Goal: Task Accomplishment & Management: Manage account settings

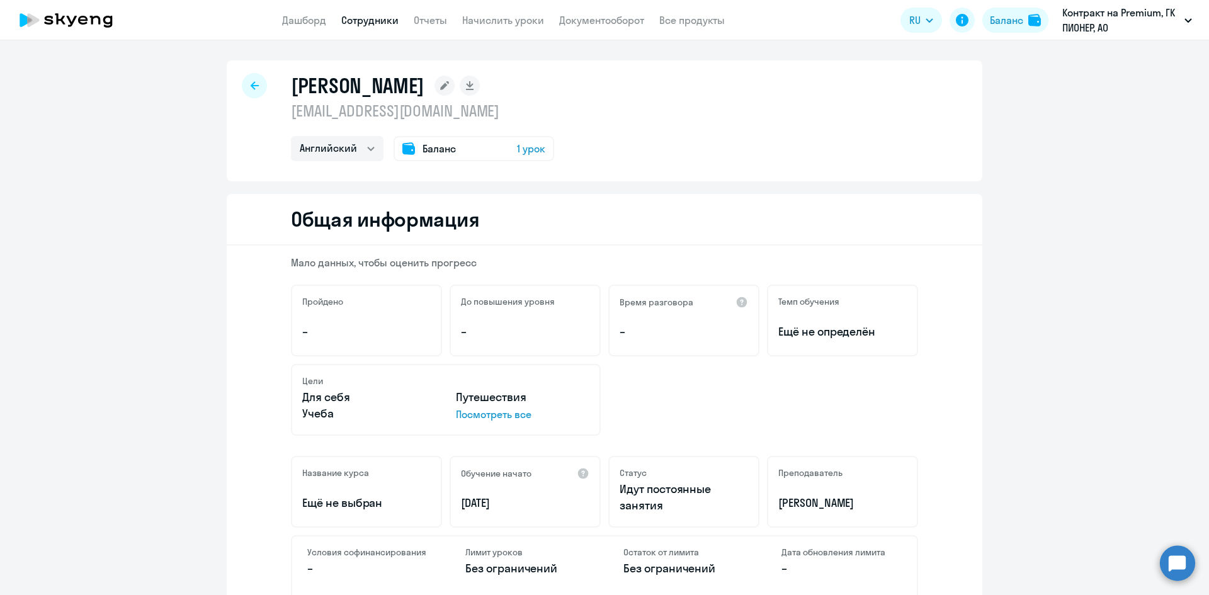
select select "english"
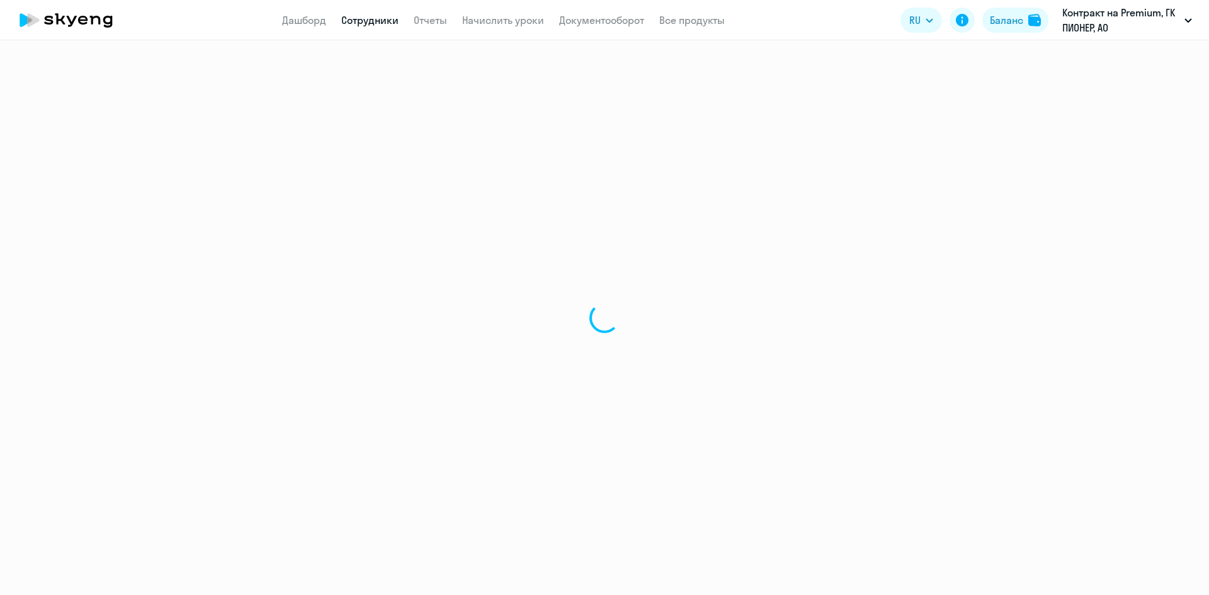
select select "30"
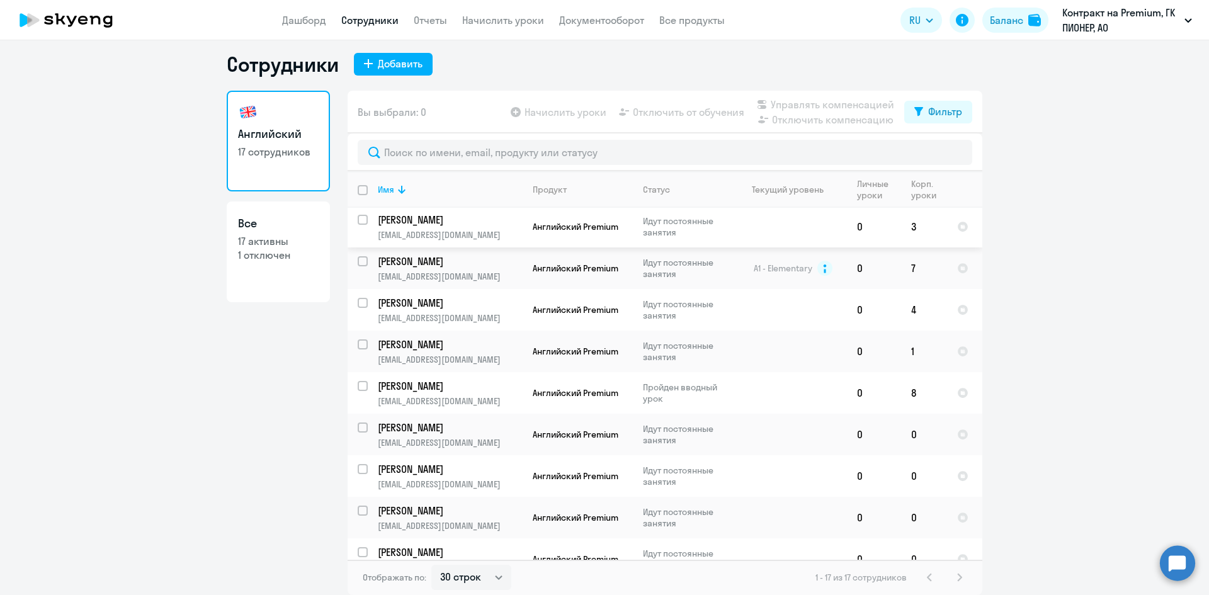
scroll to position [354, 0]
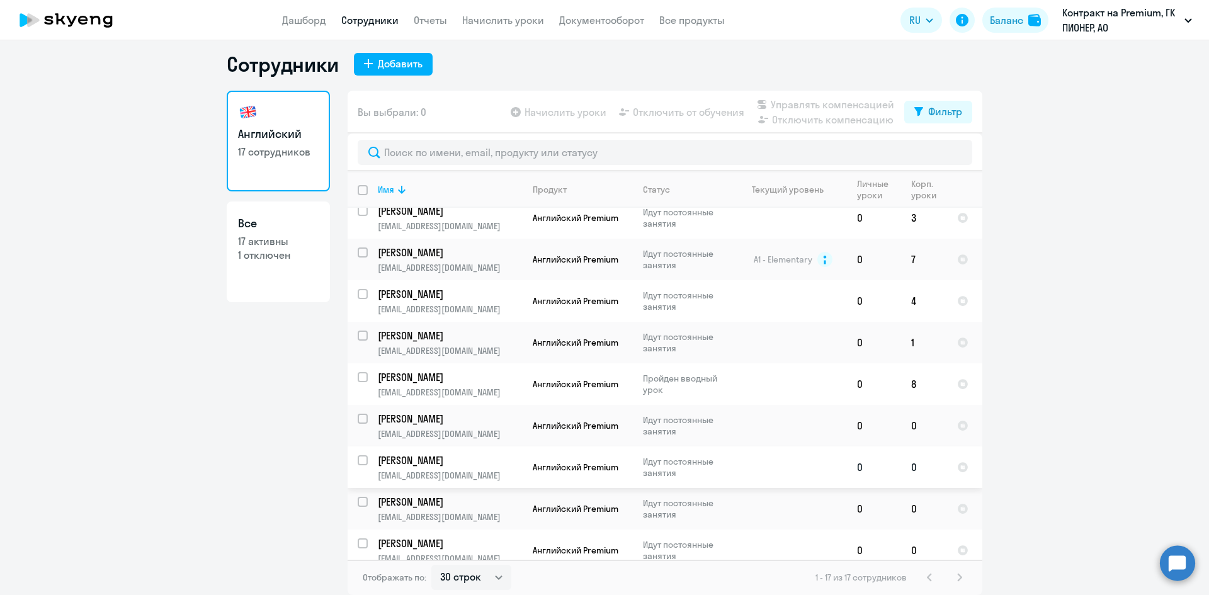
click at [381, 453] on p "[PERSON_NAME]" at bounding box center [449, 460] width 142 height 14
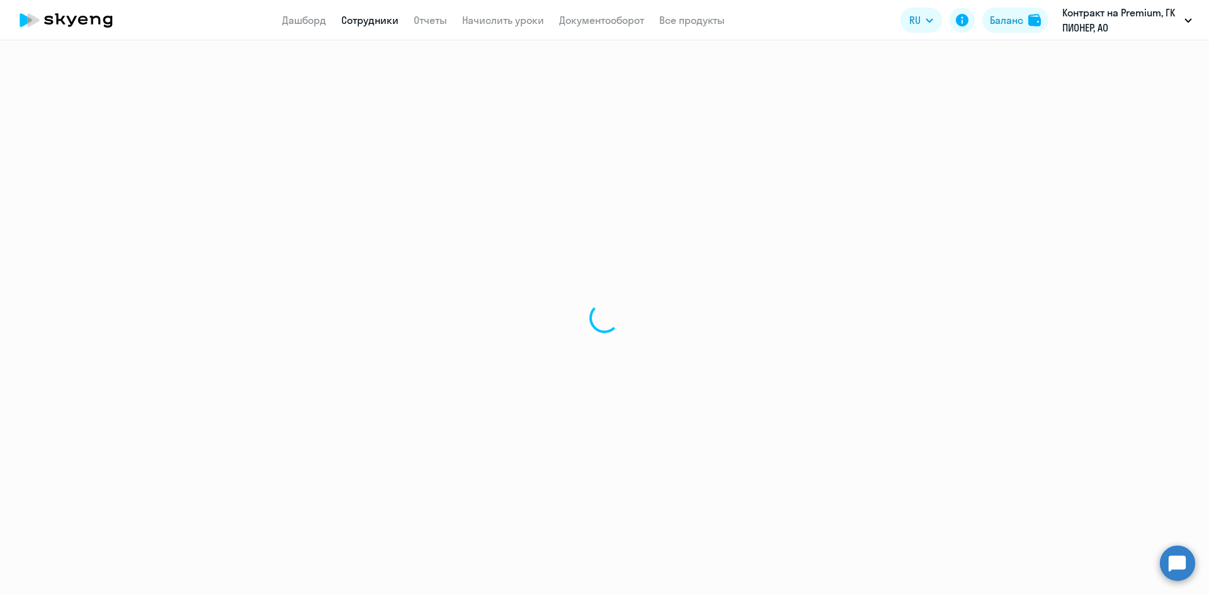
select select "english"
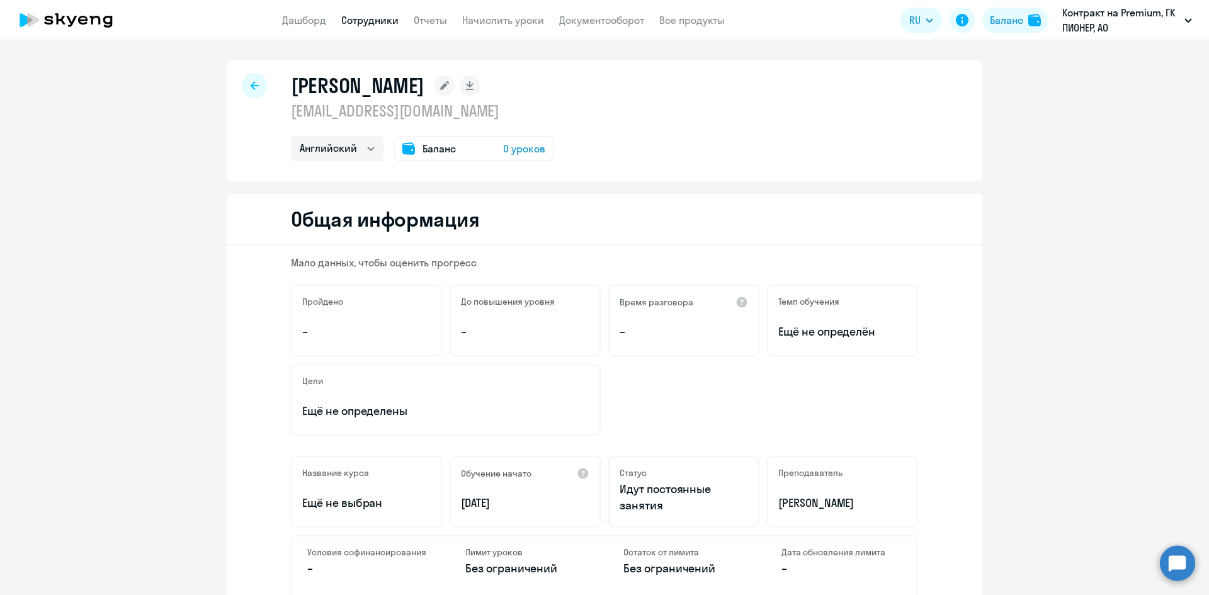
click at [530, 155] on div "Баланс 0 уроков" at bounding box center [473, 148] width 161 height 25
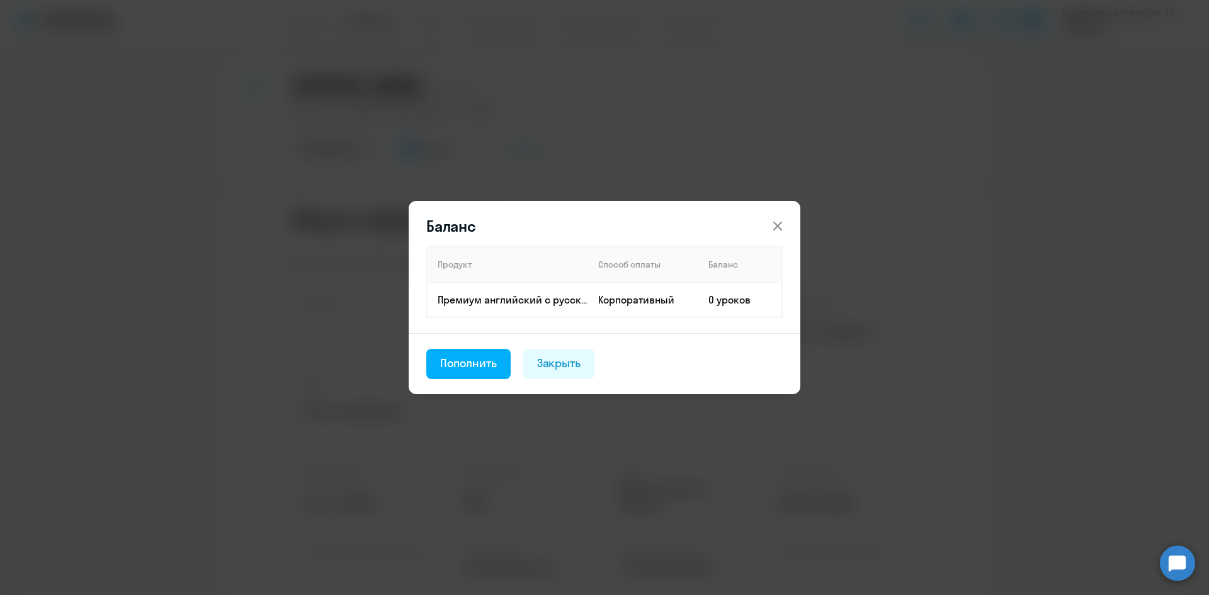
click at [781, 223] on icon at bounding box center [777, 226] width 9 height 9
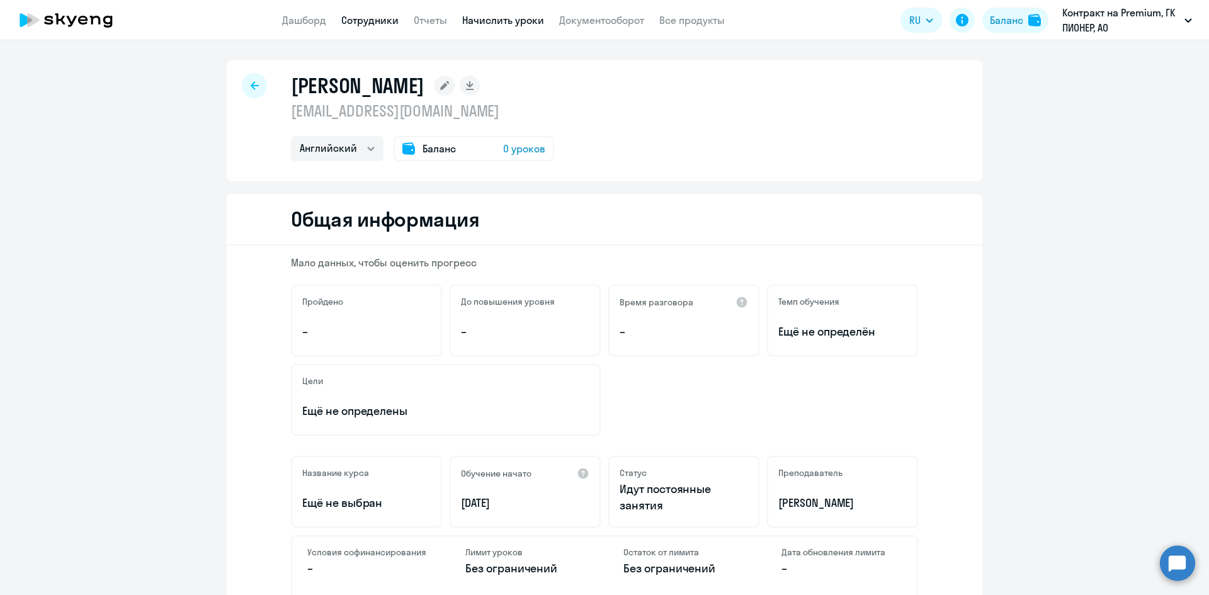
click at [511, 23] on link "Начислить уроки" at bounding box center [503, 20] width 82 height 13
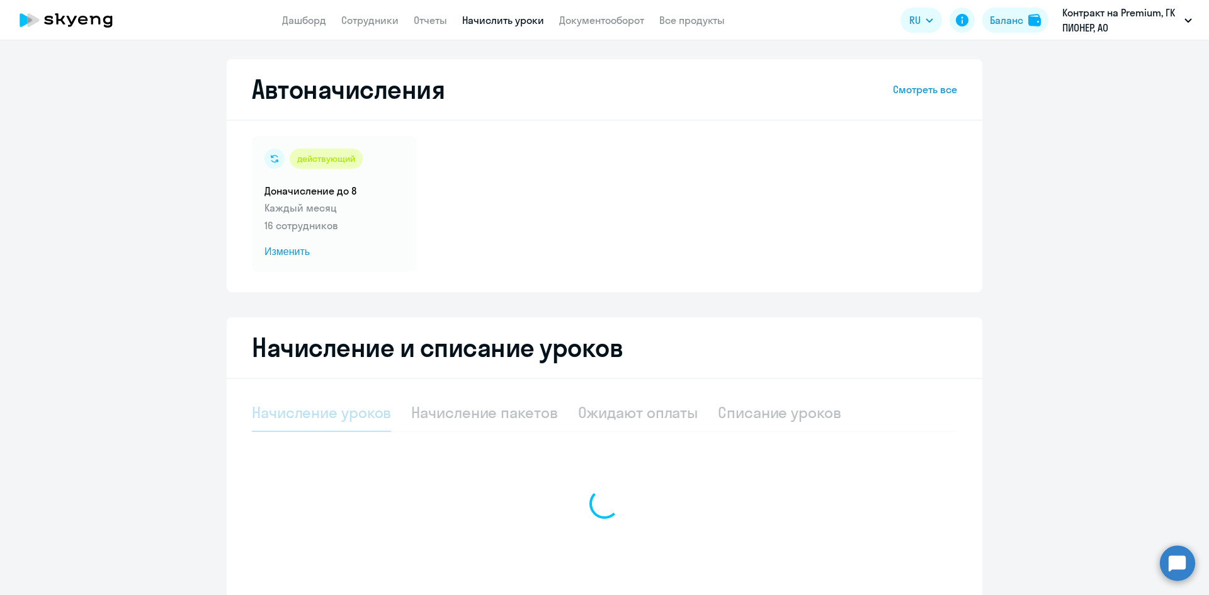
select select "10"
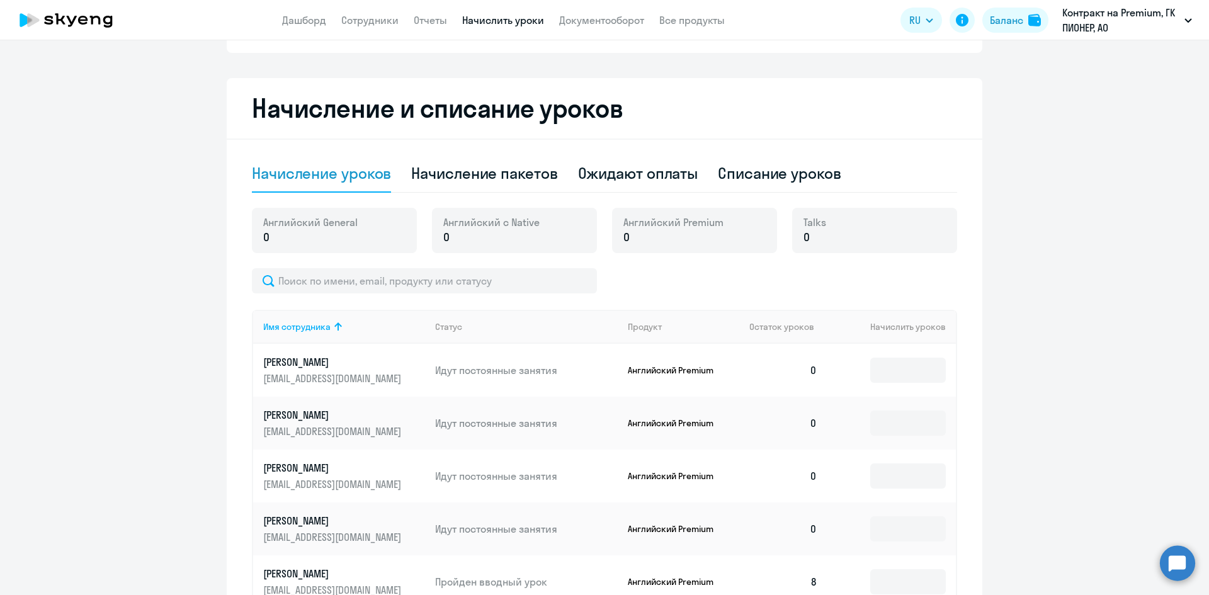
scroll to position [182, 0]
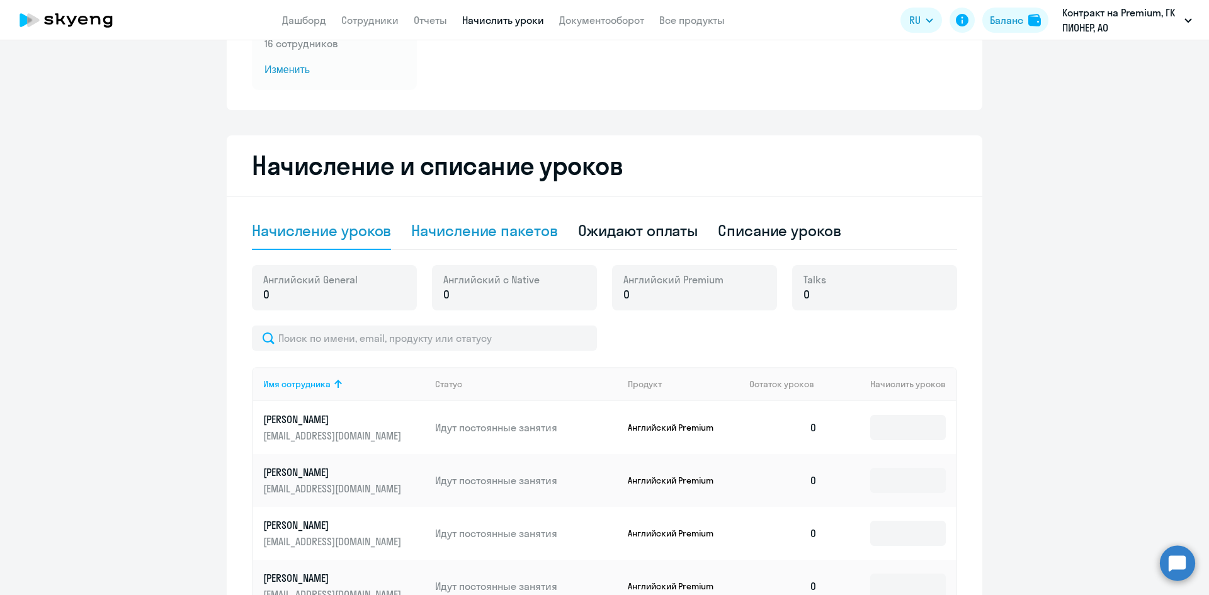
click at [522, 234] on div "Начисление пакетов" at bounding box center [484, 230] width 146 height 20
select select "10"
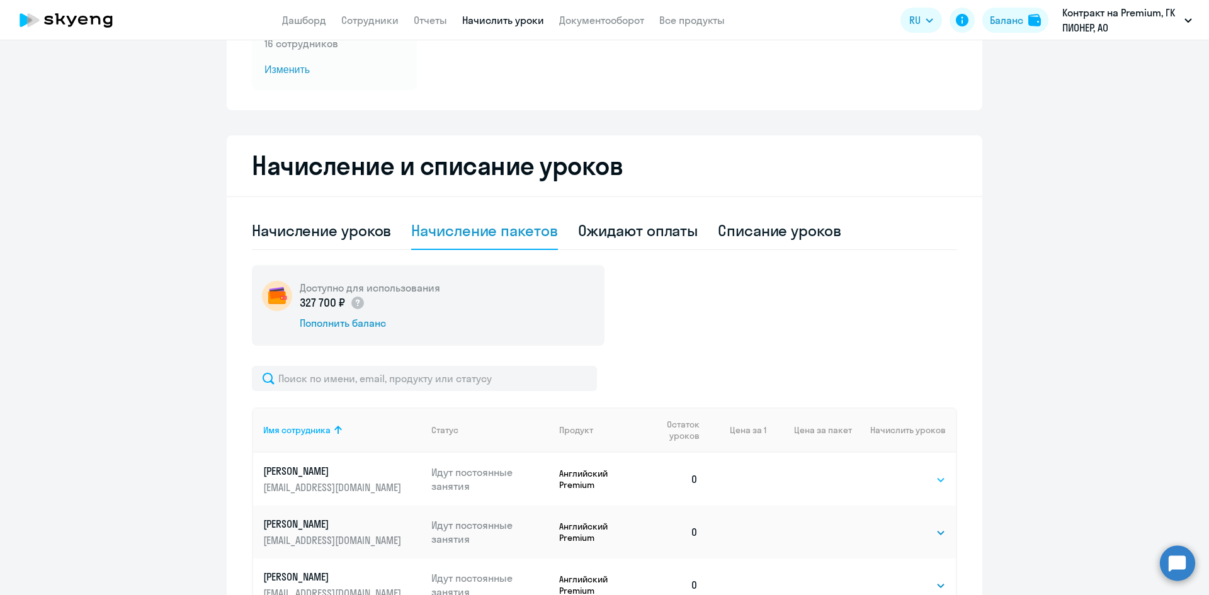
click at [916, 475] on select "Выбрать 4 8 16 32 64 96 128" at bounding box center [920, 479] width 52 height 15
click at [1049, 374] on ng-component "Автоначисления Смотреть все действующий Доначисление до 8 Каждый месяц 16 сотру…" at bounding box center [604, 457] width 1209 height 1160
click at [307, 244] on div "Начисление уроков" at bounding box center [321, 231] width 139 height 38
select select "10"
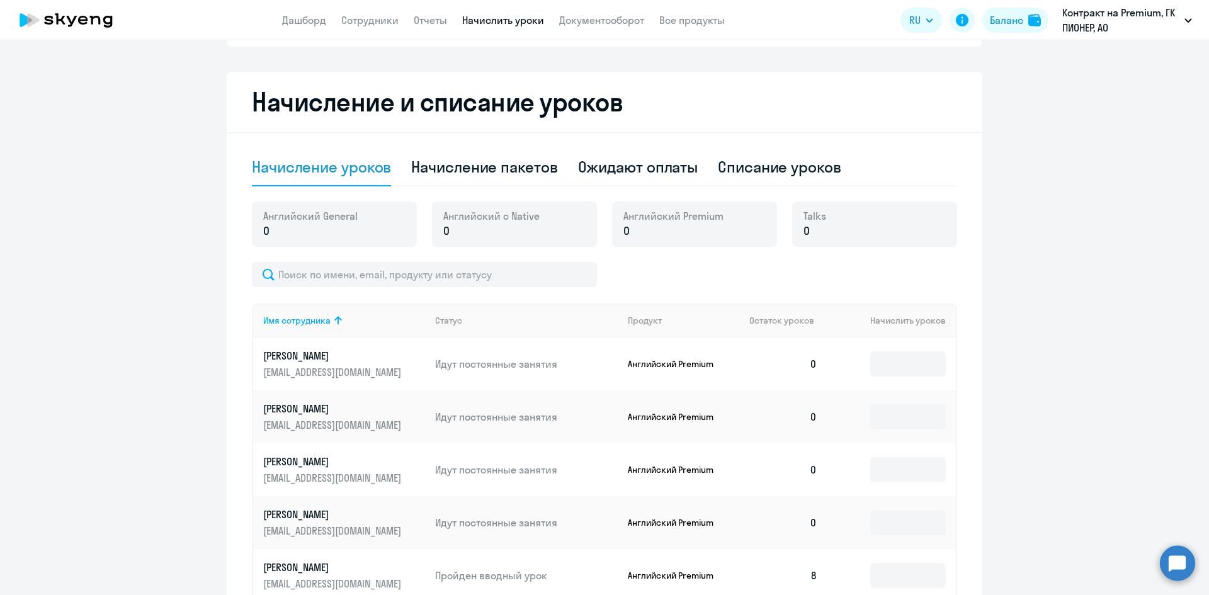
scroll to position [245, 0]
click at [895, 362] on input at bounding box center [908, 364] width 76 height 25
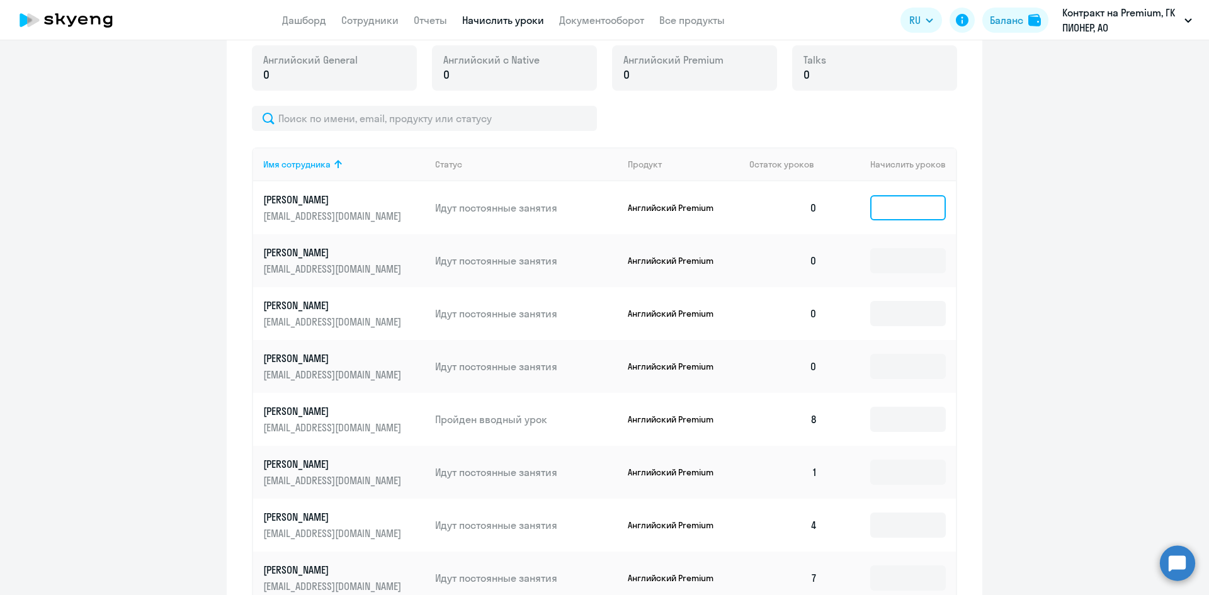
scroll to position [434, 0]
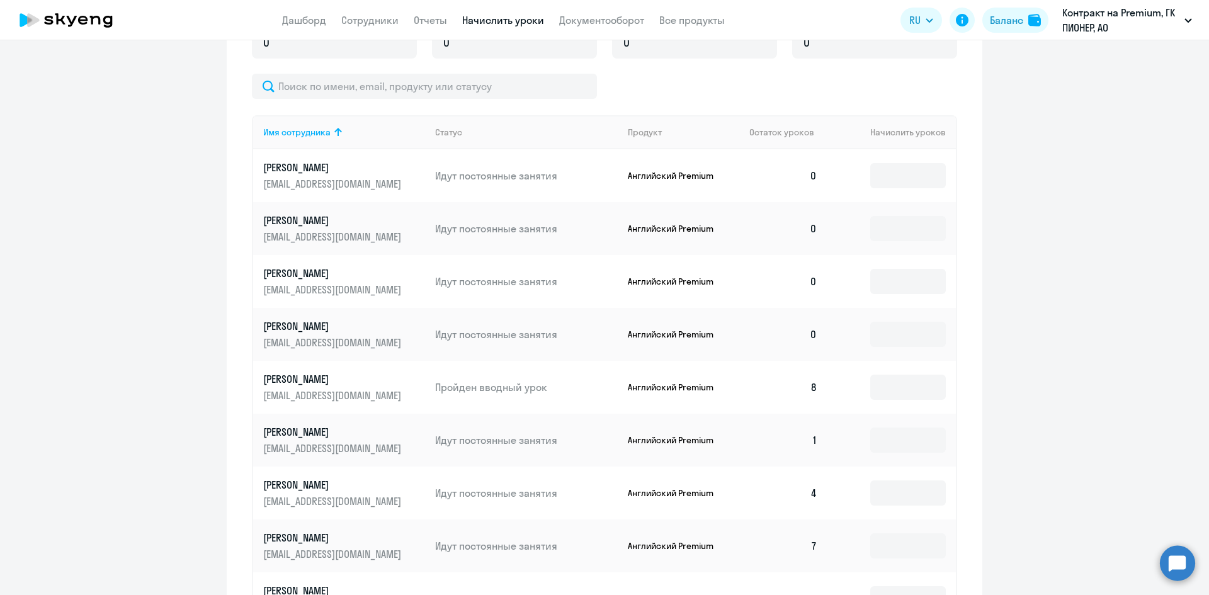
click at [857, 285] on td at bounding box center [891, 281] width 128 height 53
click at [880, 283] on input at bounding box center [908, 281] width 76 height 25
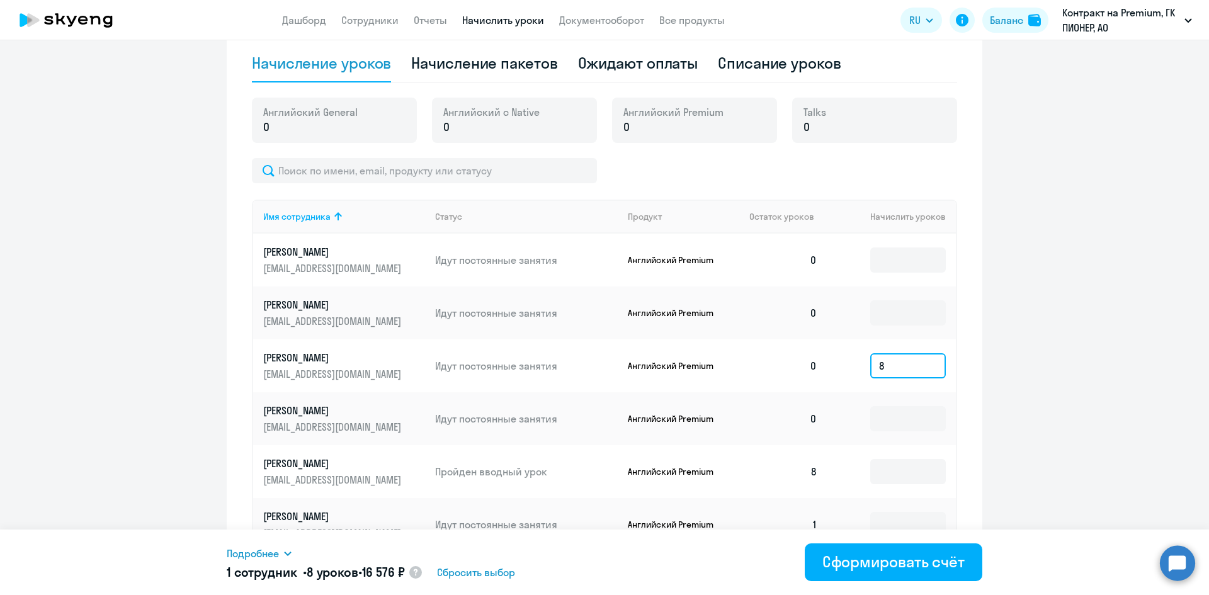
scroll to position [623, 0]
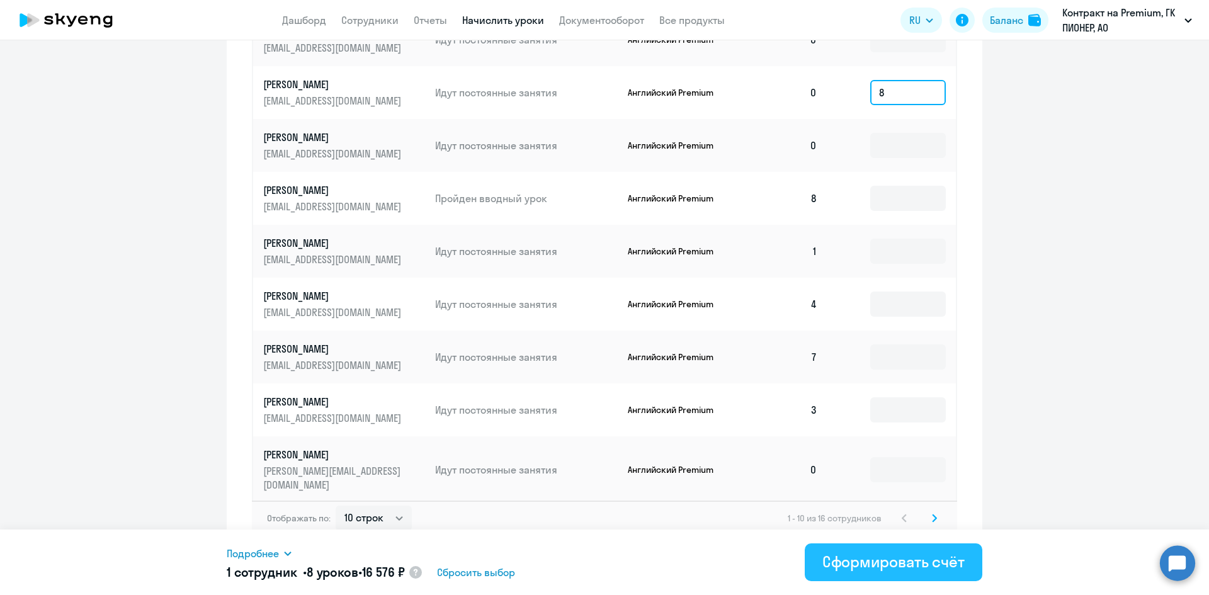
type input "8"
click at [888, 568] on div "Сформировать счёт" at bounding box center [893, 561] width 142 height 20
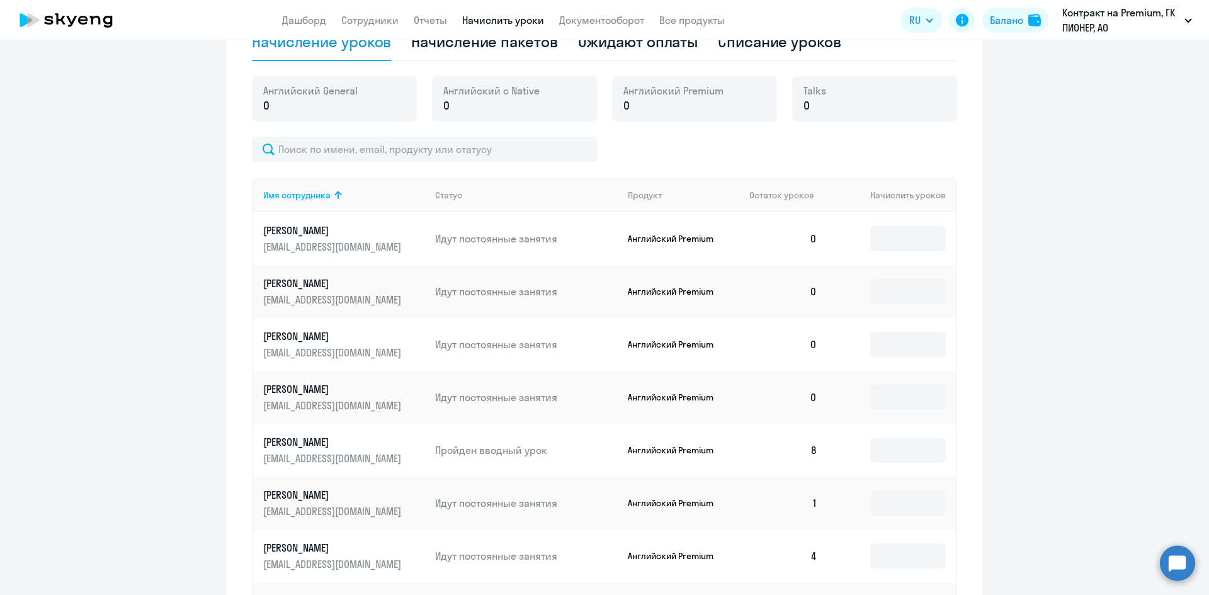
scroll to position [182, 0]
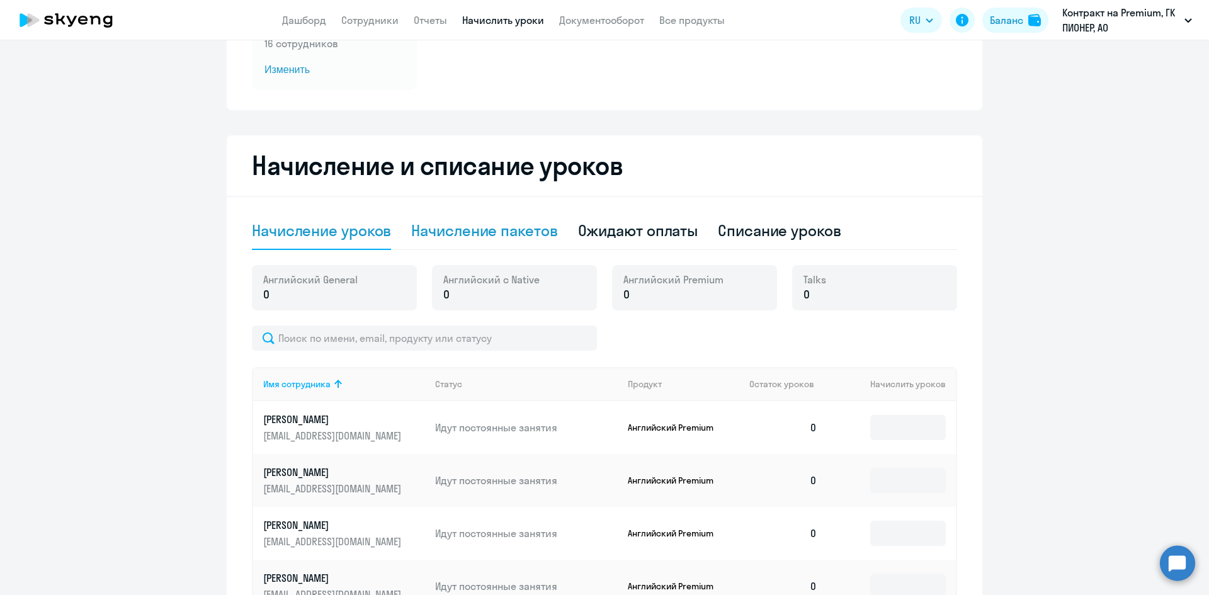
click at [479, 232] on div "Начисление пакетов" at bounding box center [484, 230] width 146 height 20
select select "10"
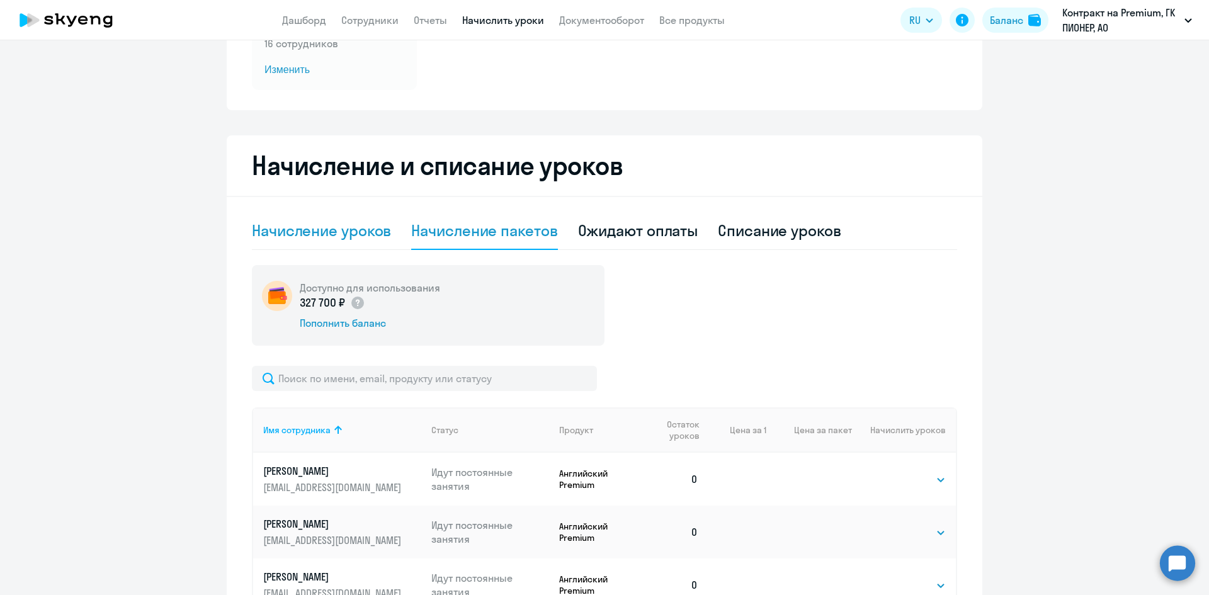
click at [315, 234] on div "Начисление уроков" at bounding box center [321, 230] width 139 height 20
select select "10"
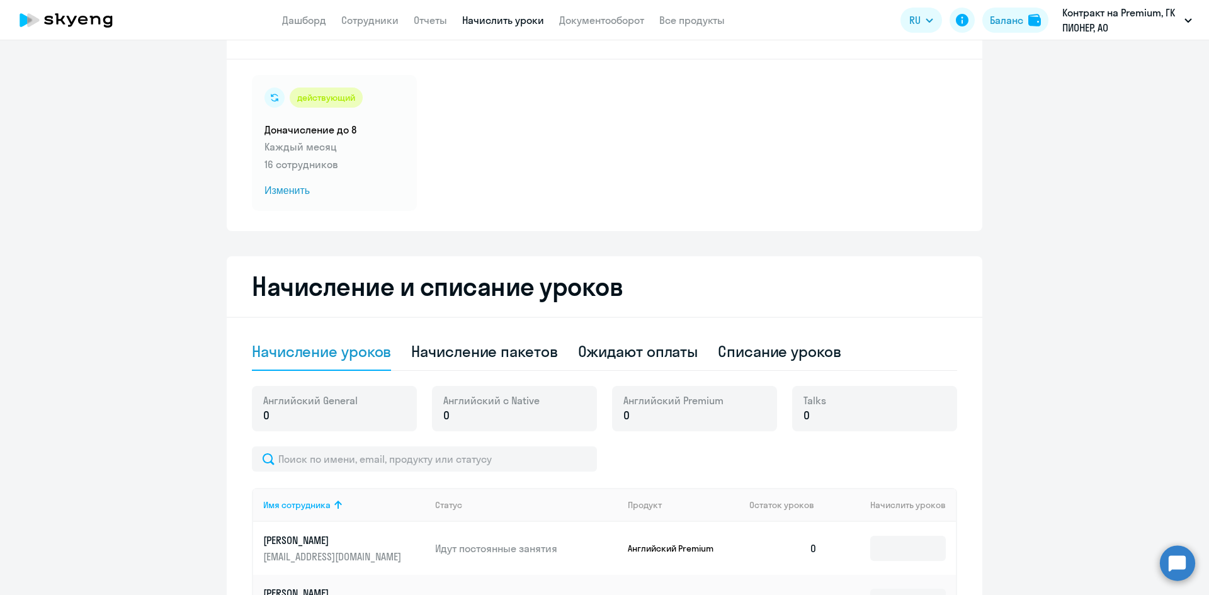
scroll to position [0, 0]
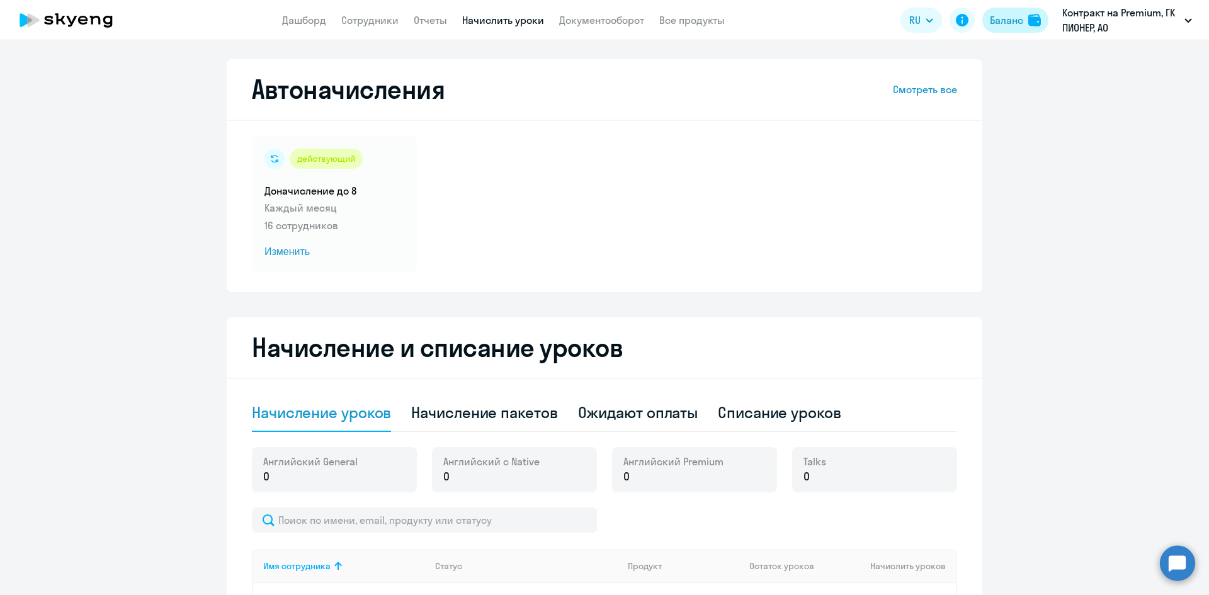
click at [1029, 22] on img at bounding box center [1034, 20] width 13 height 13
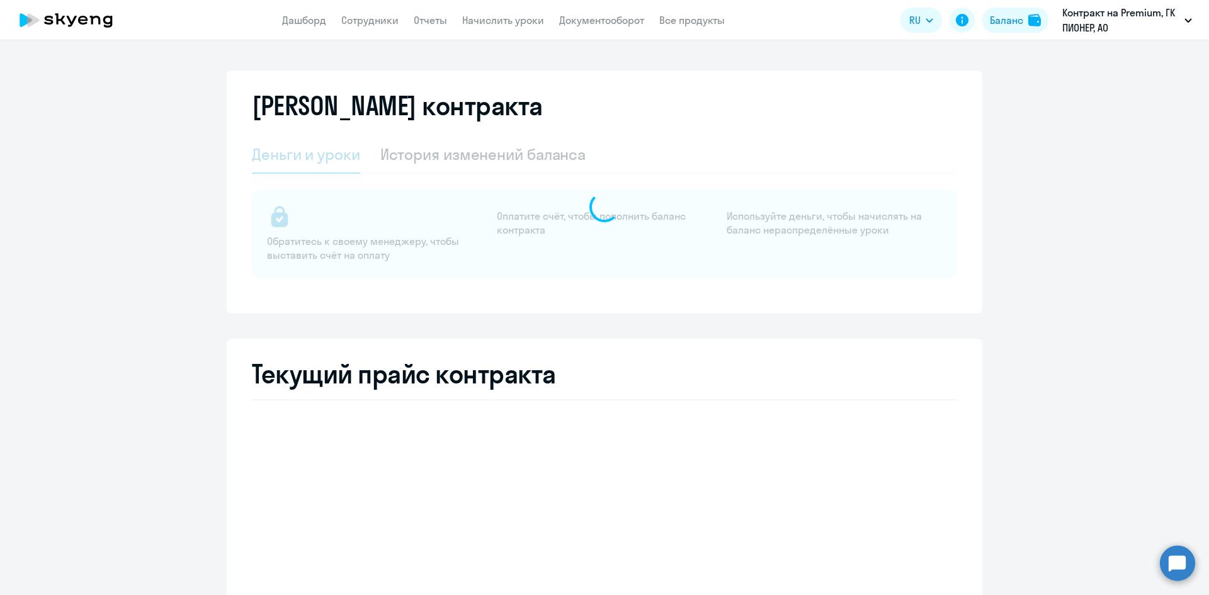
select select "english_adult_not_native_speaker"
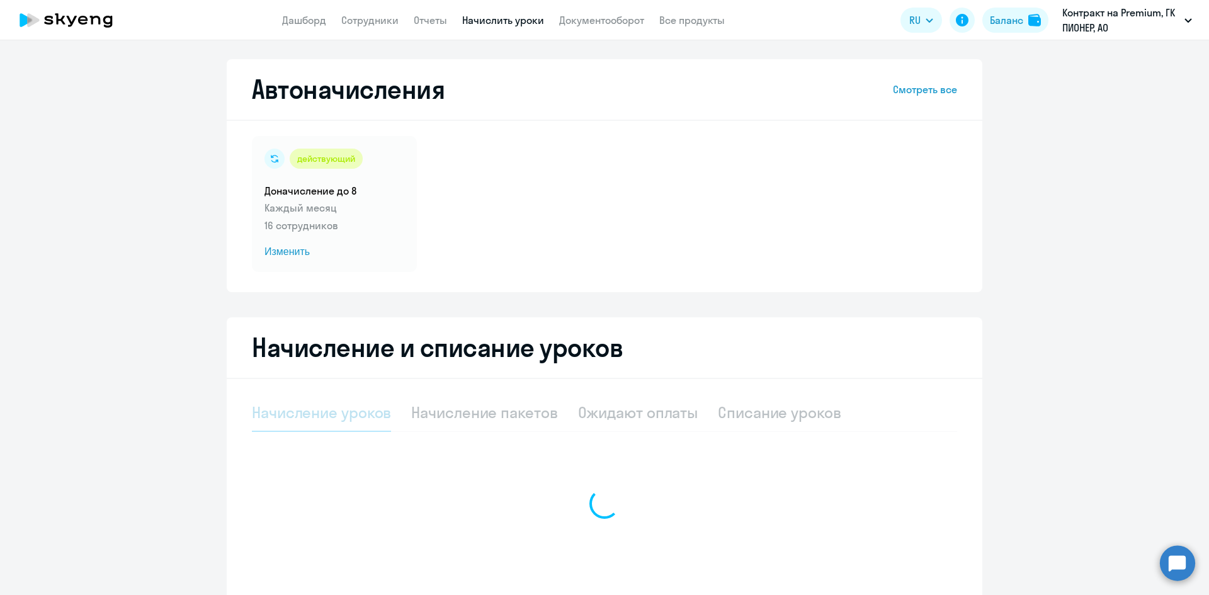
select select "10"
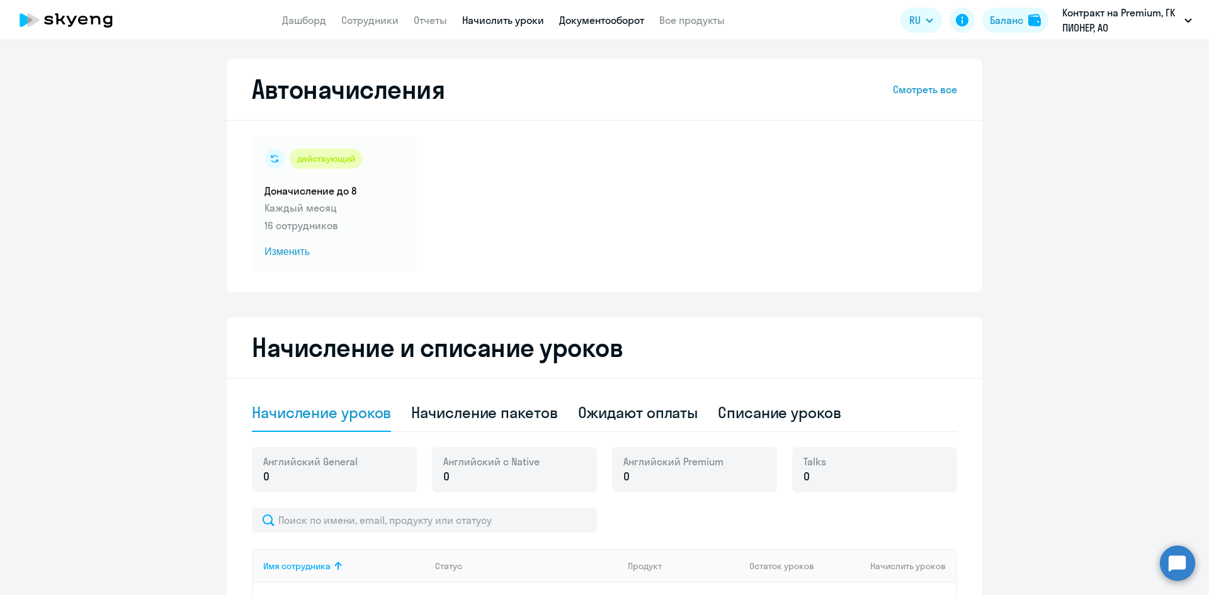
click at [590, 26] on link "Документооборот" at bounding box center [601, 20] width 85 height 13
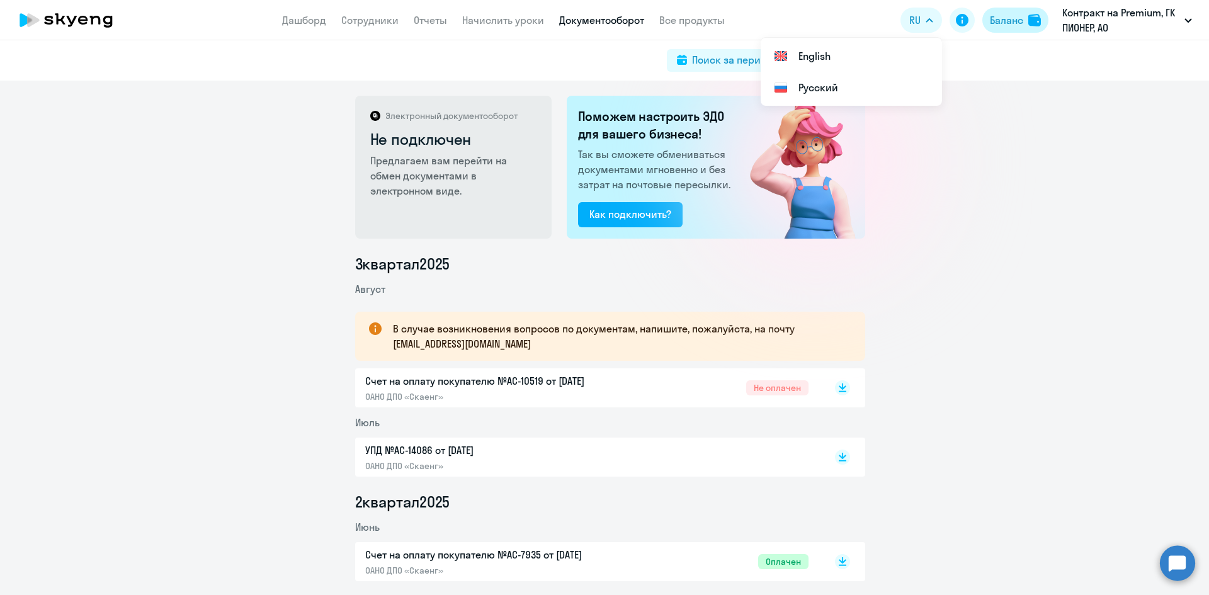
click at [1020, 14] on div "Баланс" at bounding box center [1006, 20] width 33 height 15
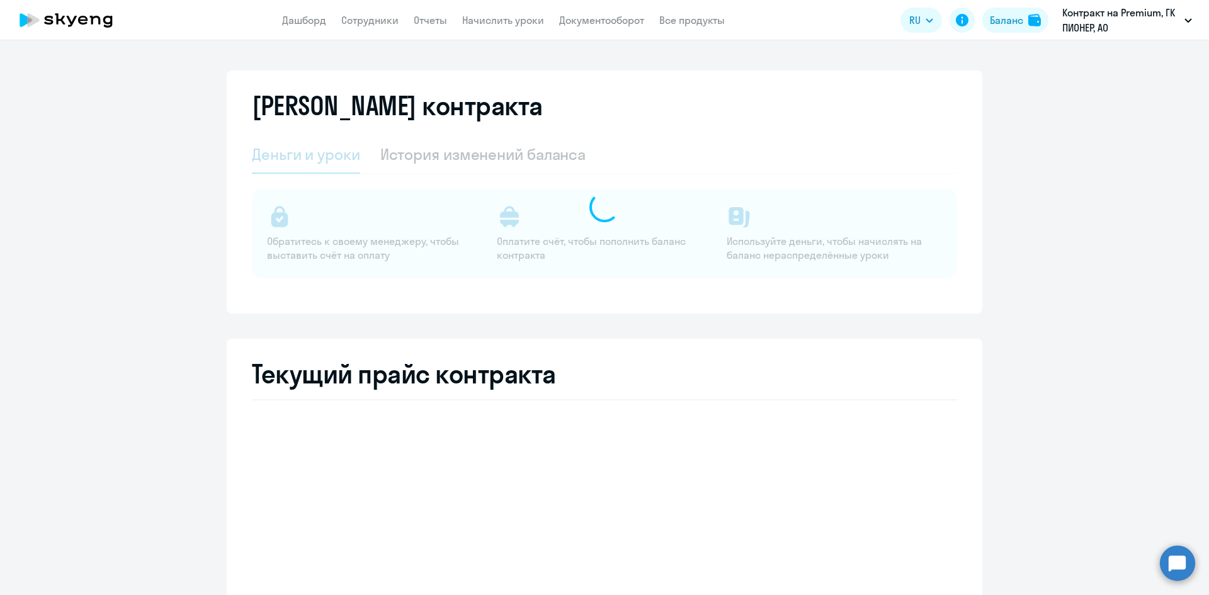
select select "english_adult_not_native_speaker"
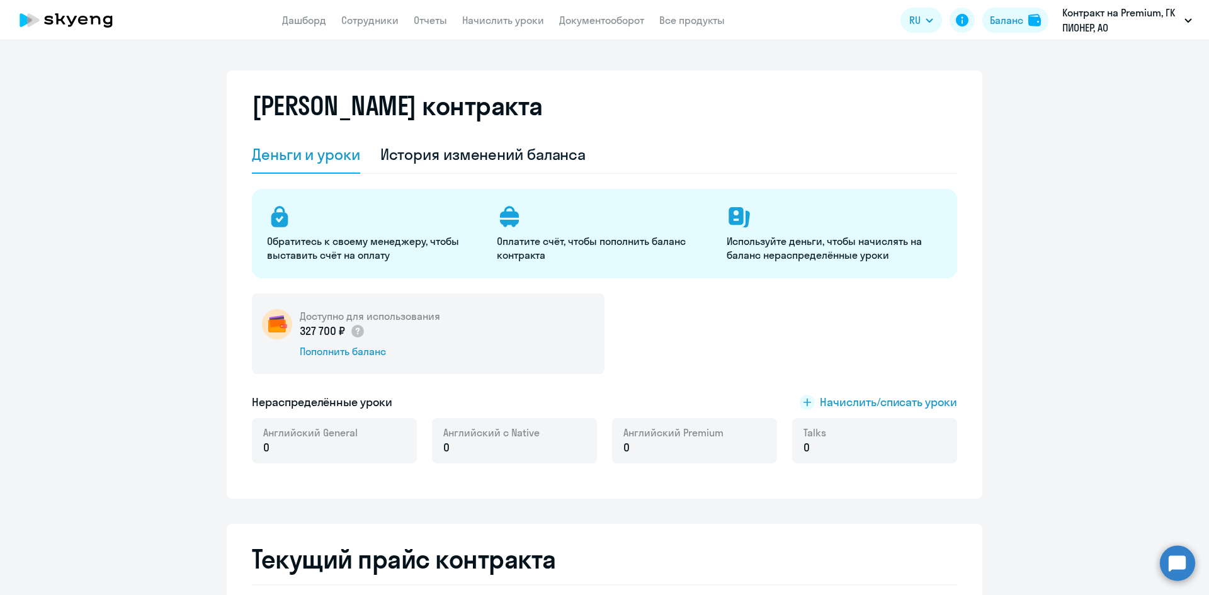
click at [392, 330] on div "327 700 ₽" at bounding box center [370, 331] width 140 height 16
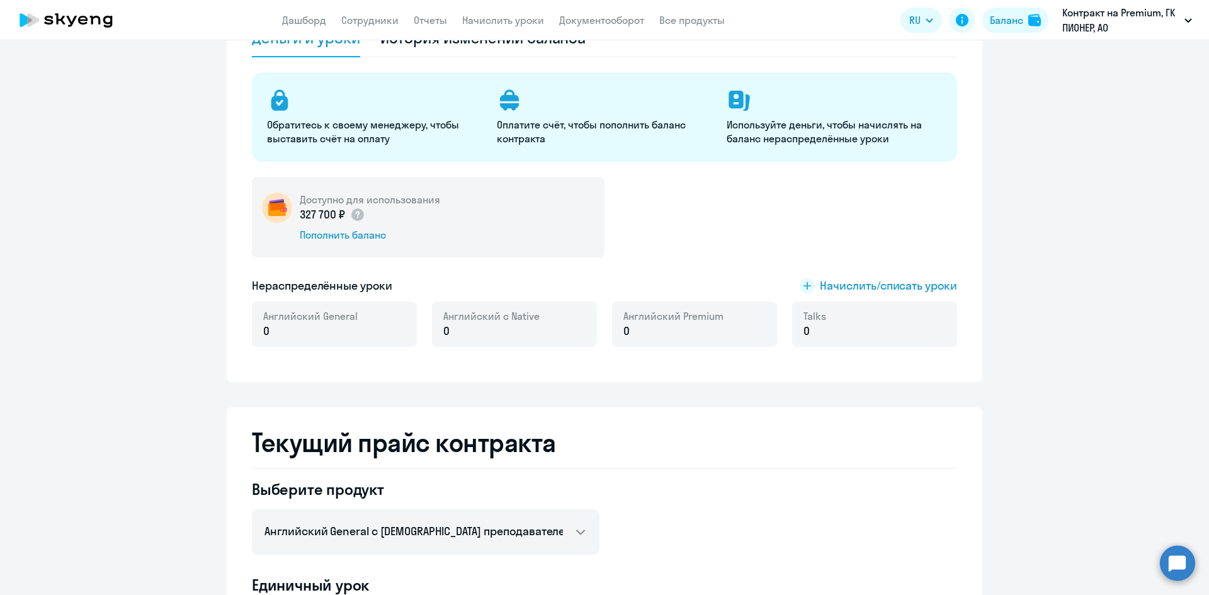
scroll to position [126, 0]
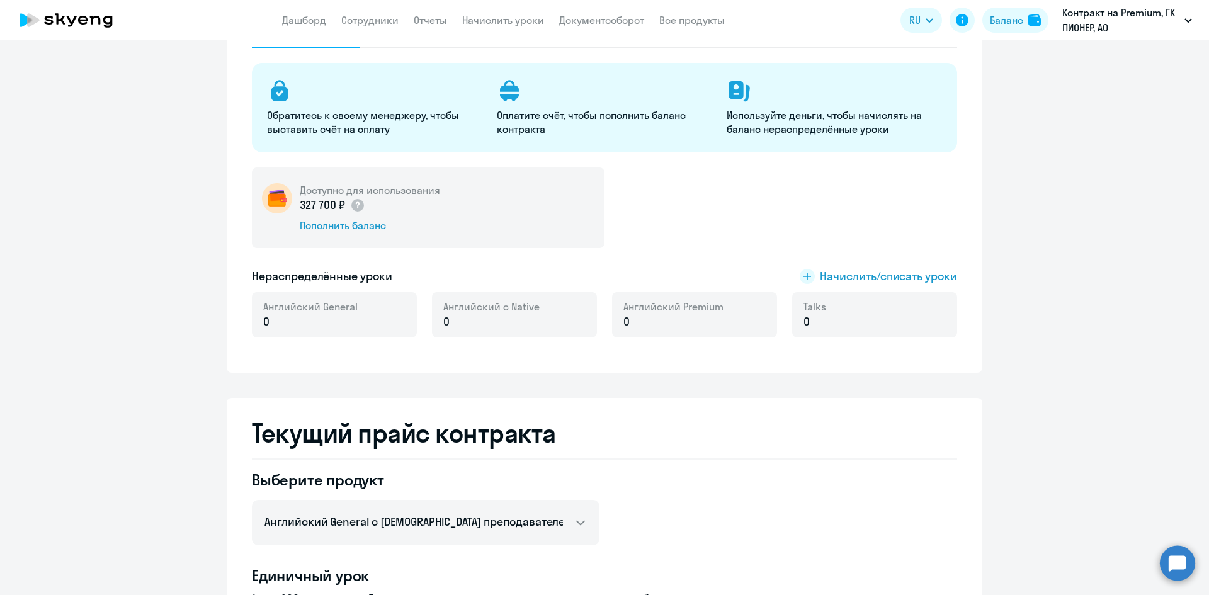
drag, startPoint x: 652, startPoint y: 320, endPoint x: 623, endPoint y: 318, distance: 29.1
click at [652, 321] on p "0" at bounding box center [673, 321] width 100 height 16
click at [623, 318] on span "0" at bounding box center [626, 321] width 6 height 16
click at [632, 320] on p "0" at bounding box center [673, 321] width 100 height 16
click at [883, 283] on span "Начислить/списать уроки" at bounding box center [888, 276] width 137 height 16
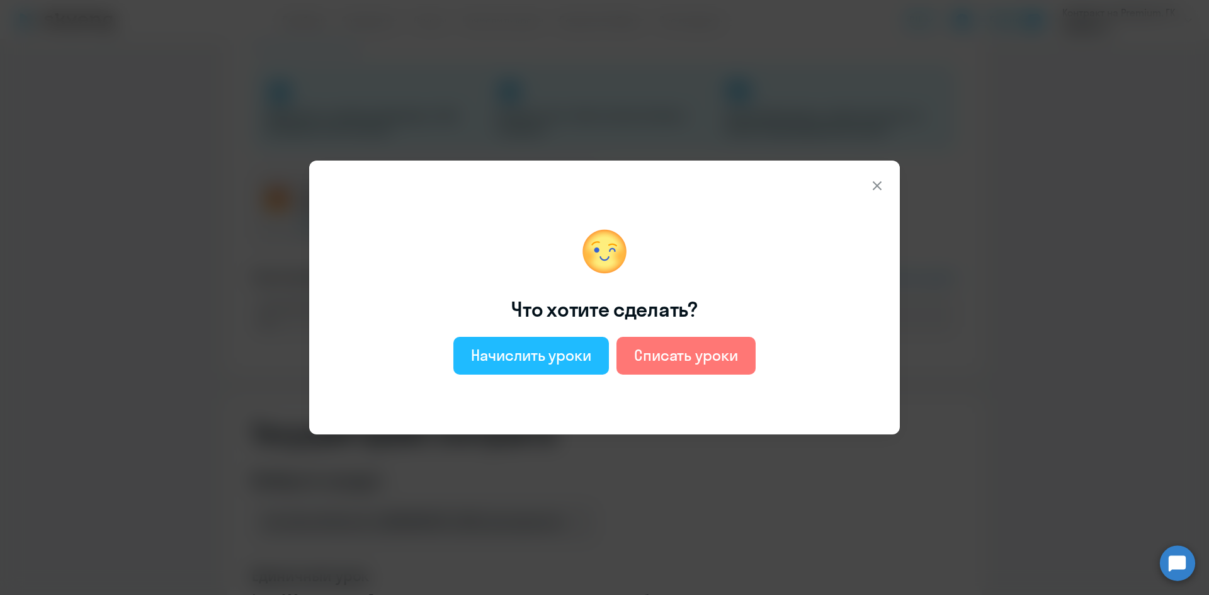
click at [567, 359] on div "Начислить уроки" at bounding box center [531, 355] width 120 height 20
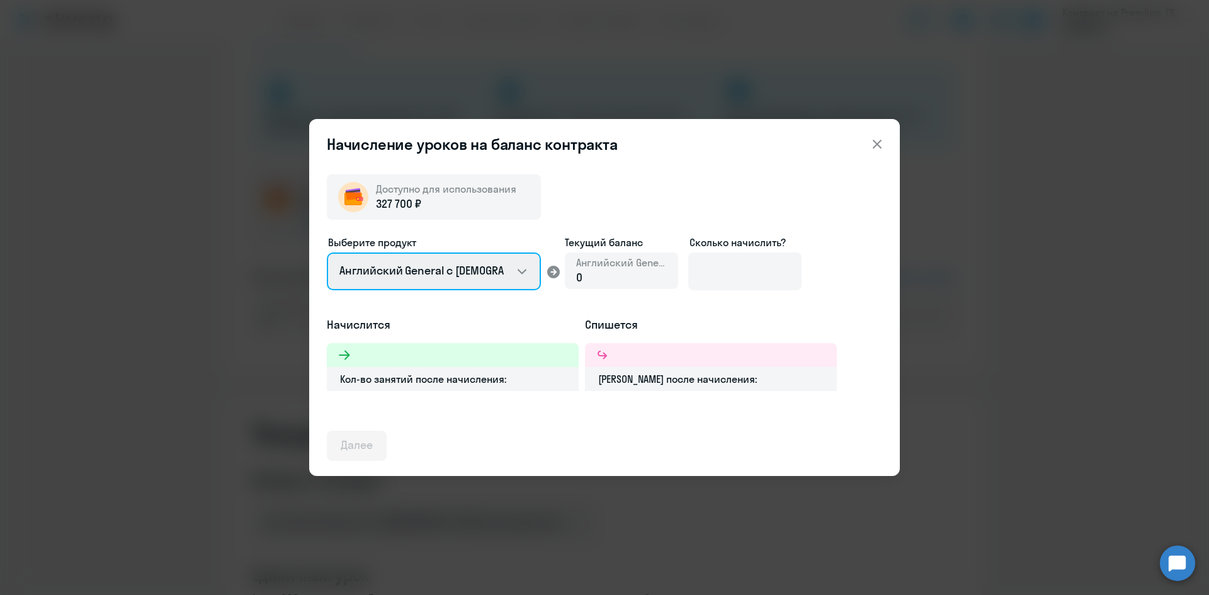
click at [488, 277] on select "Английский General с русскоговорящим преподавателем Английский General с англог…" at bounding box center [434, 271] width 214 height 38
select select "english_adult_not_native_speaker_premium"
click at [327, 252] on select "Английский General с русскоговорящим преподавателем Английский General с англог…" at bounding box center [434, 271] width 214 height 38
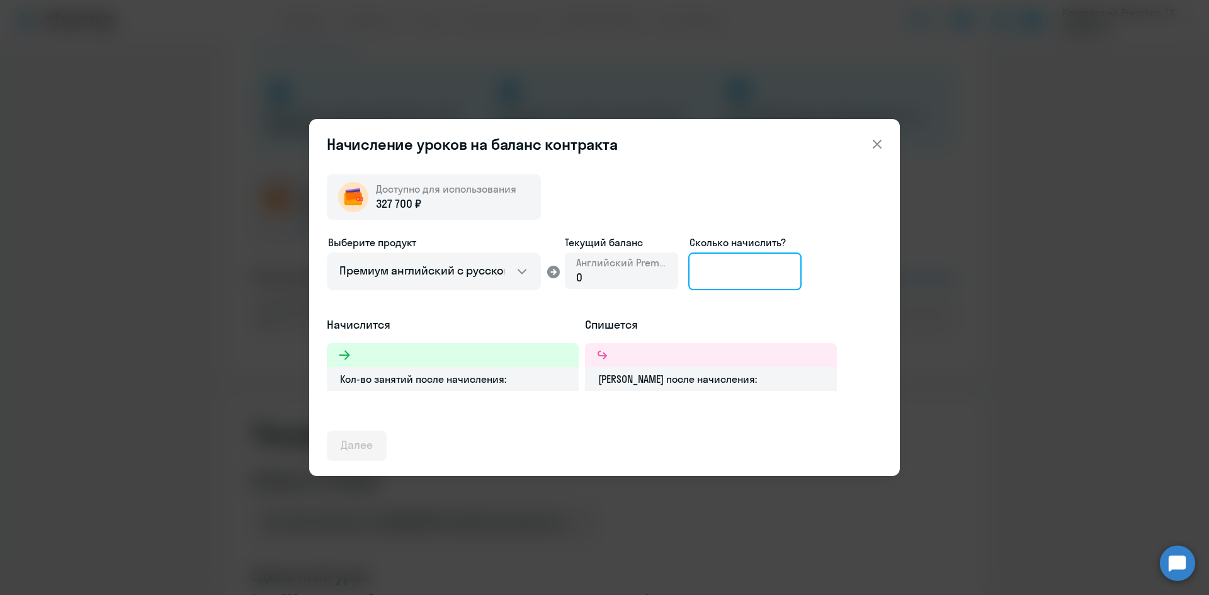
click at [718, 269] on input at bounding box center [744, 271] width 113 height 38
type input "8"
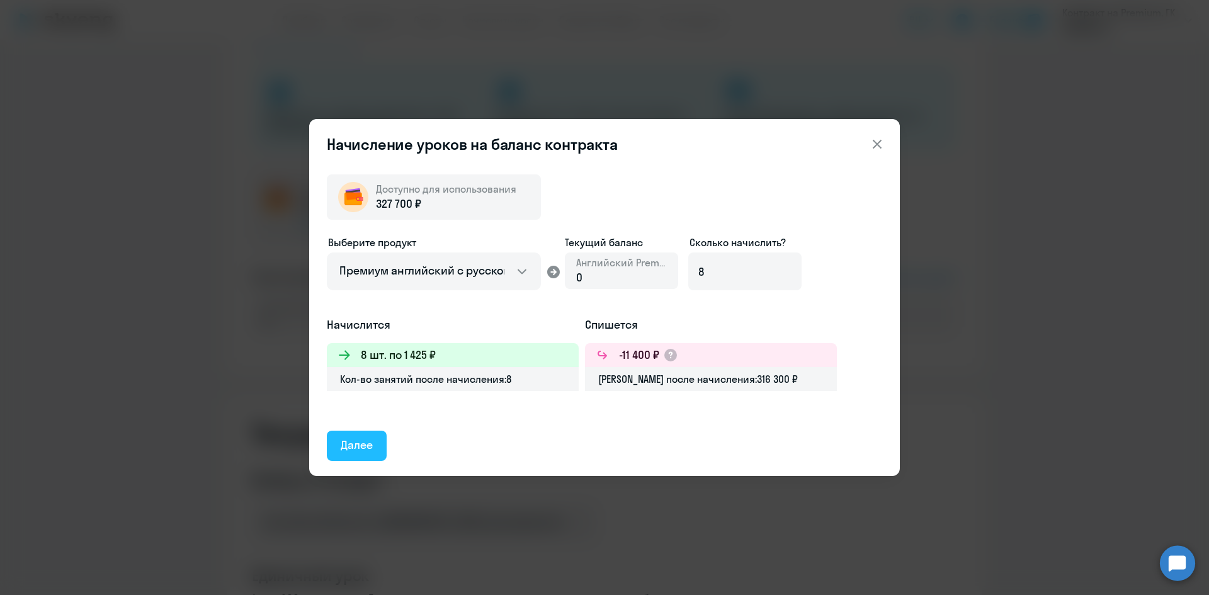
click at [372, 447] on div "Далее" at bounding box center [357, 445] width 32 height 16
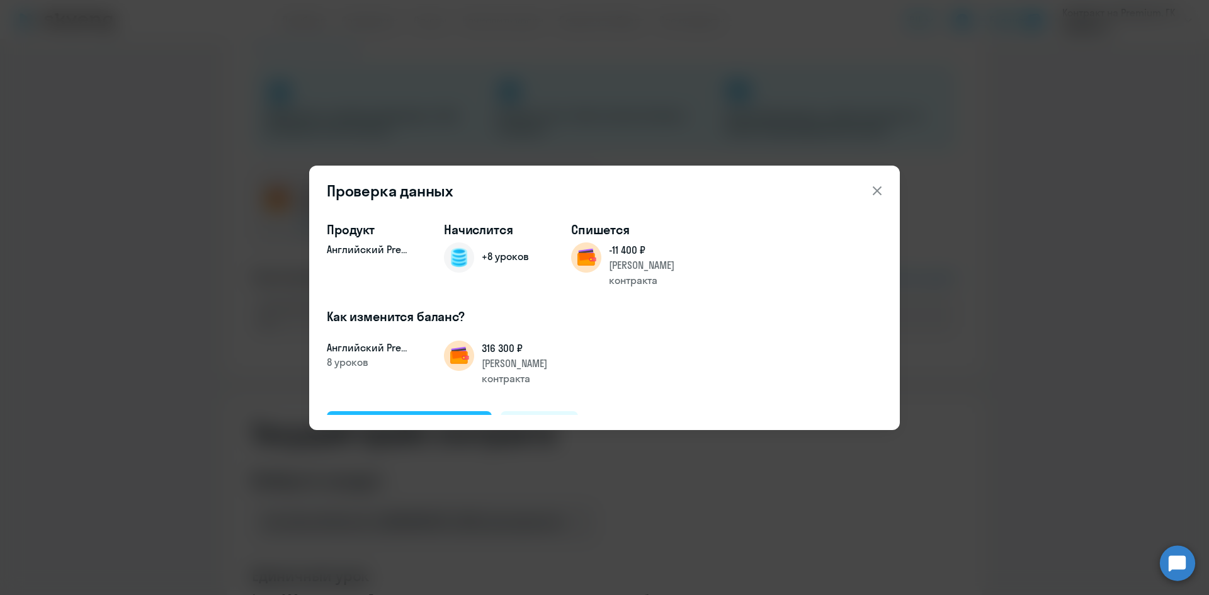
click at [395, 417] on div "Подтвердить и начислить" at bounding box center [409, 425] width 137 height 16
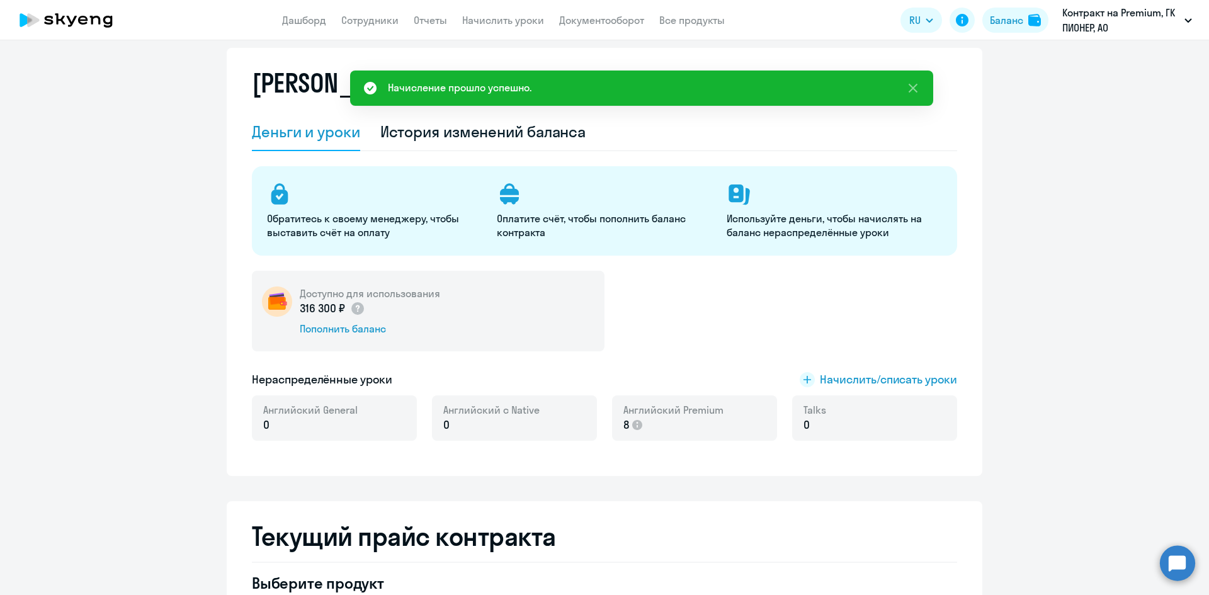
scroll to position [0, 0]
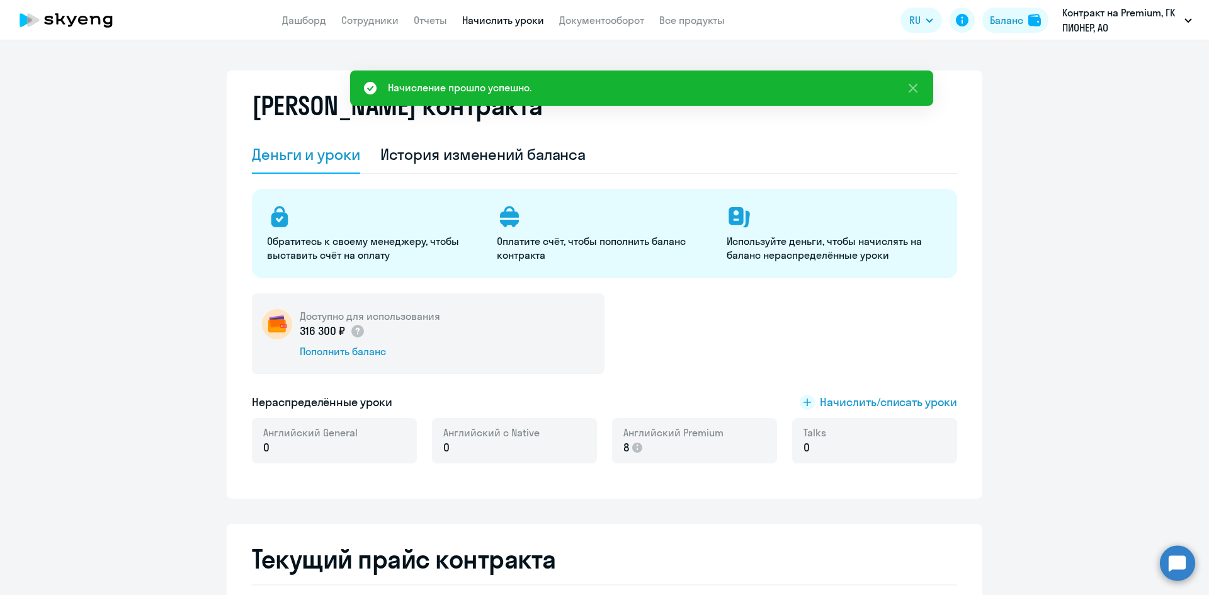
click at [489, 16] on link "Начислить уроки" at bounding box center [503, 20] width 82 height 13
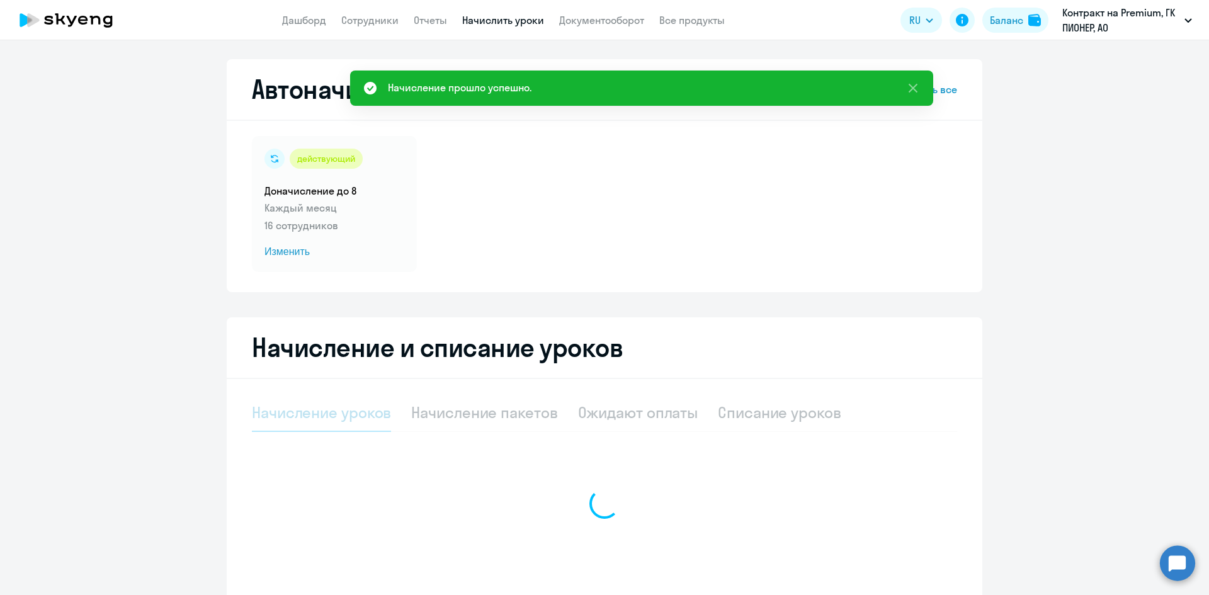
select select "10"
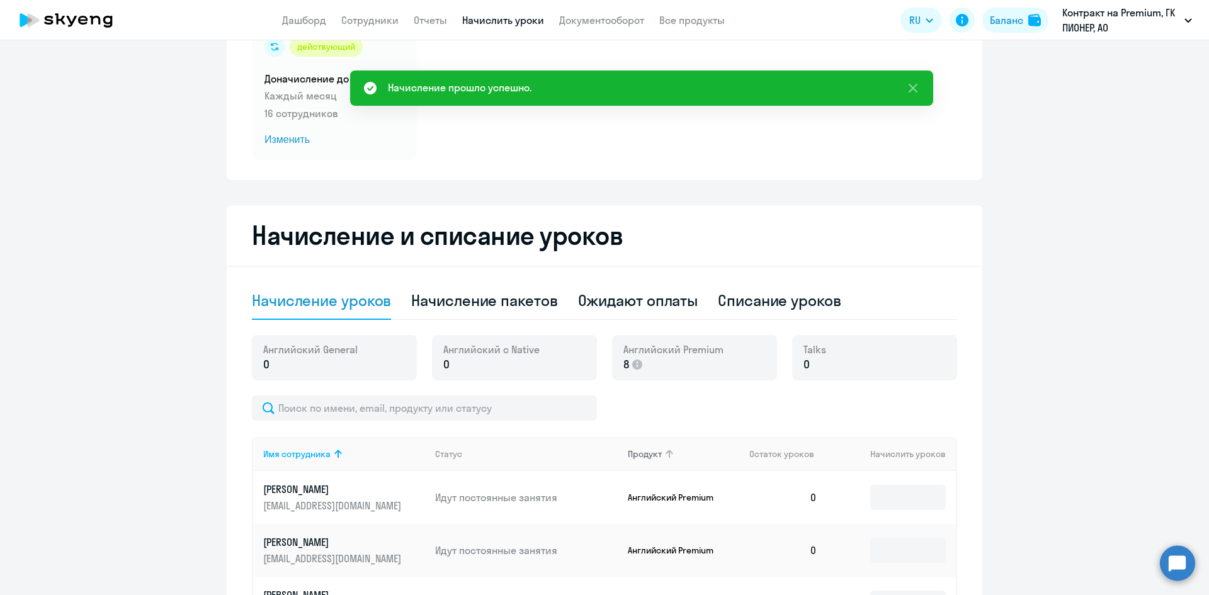
scroll to position [315, 0]
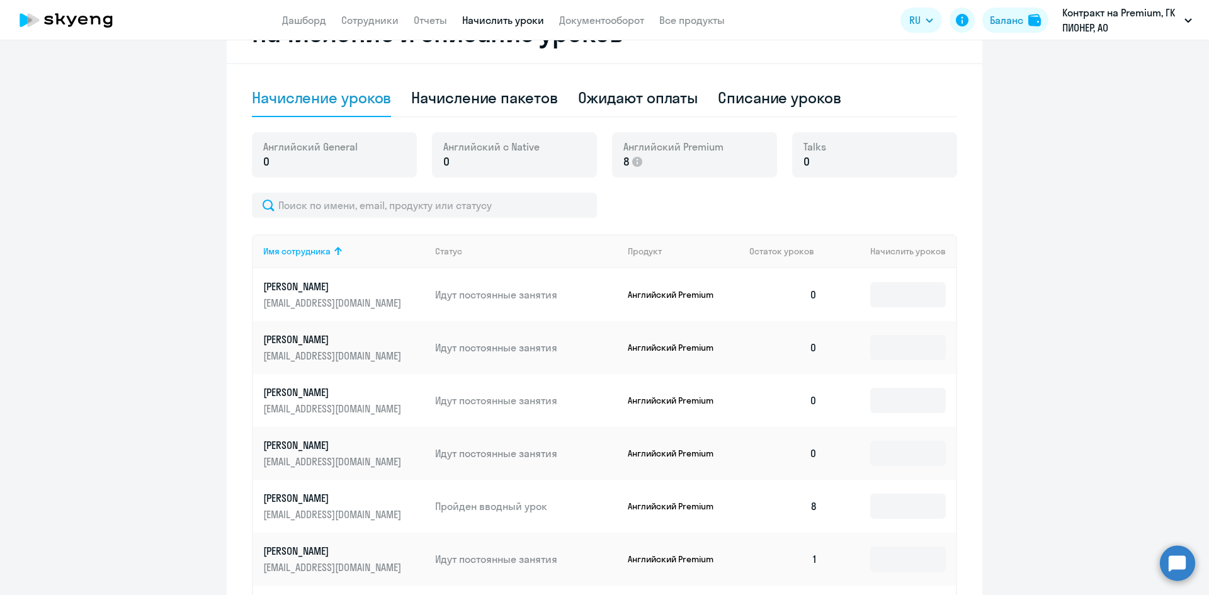
click at [859, 401] on td at bounding box center [891, 400] width 128 height 53
click at [900, 408] on input at bounding box center [908, 400] width 76 height 25
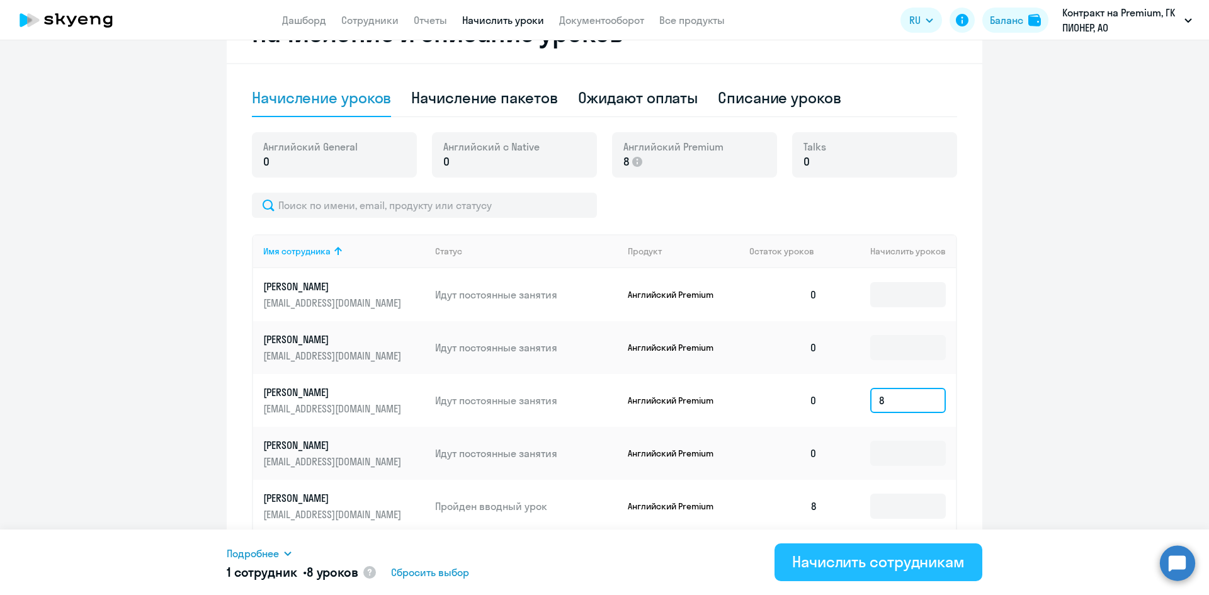
type input "8"
click at [882, 550] on button "Начислить сотрудникам" at bounding box center [878, 562] width 208 height 38
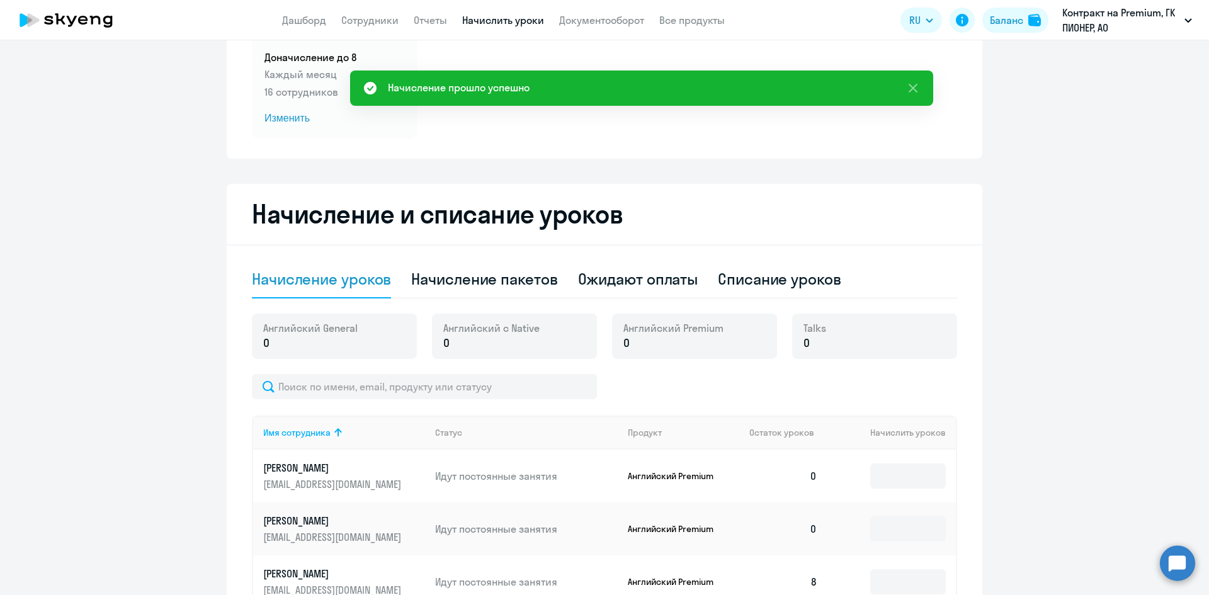
scroll to position [0, 0]
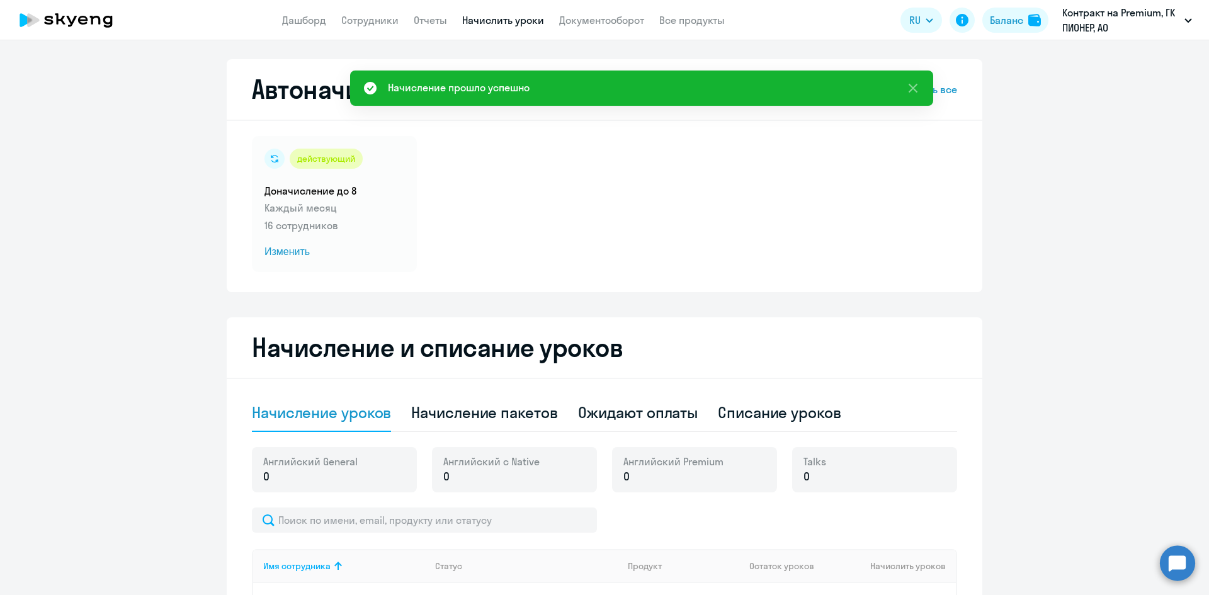
click at [633, 28] on app-header "Дашборд Сотрудники Отчеты Начислить уроки Документооборот Все продукты Дашборд …" at bounding box center [604, 20] width 1209 height 40
click at [628, 23] on link "Документооборот" at bounding box center [601, 20] width 85 height 13
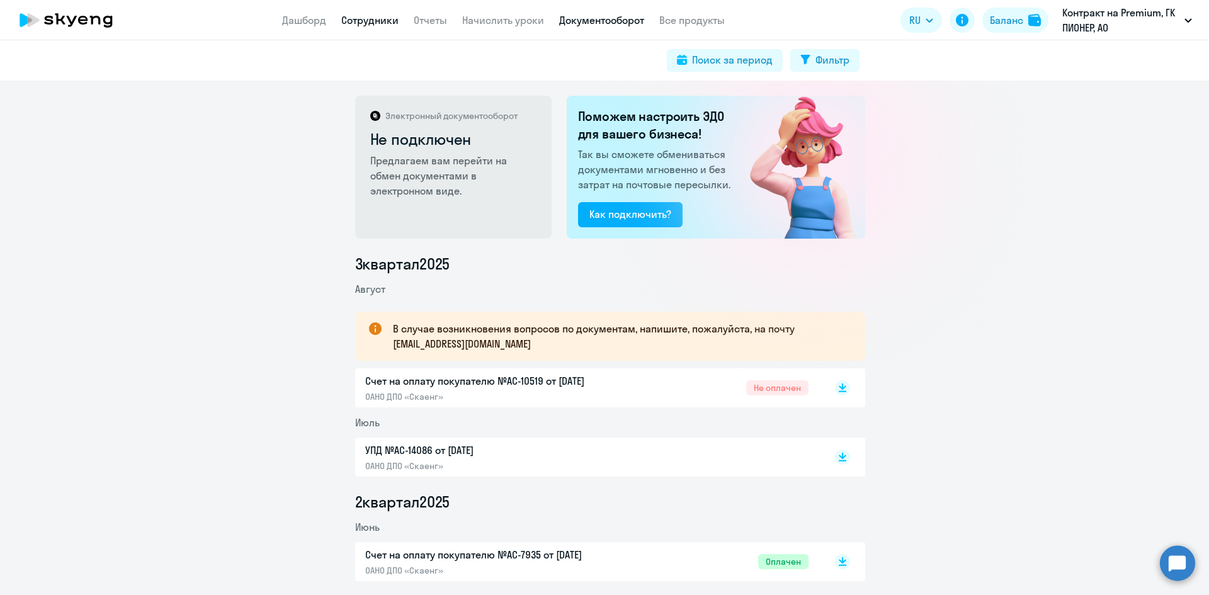
click at [381, 25] on link "Сотрудники" at bounding box center [369, 20] width 57 height 13
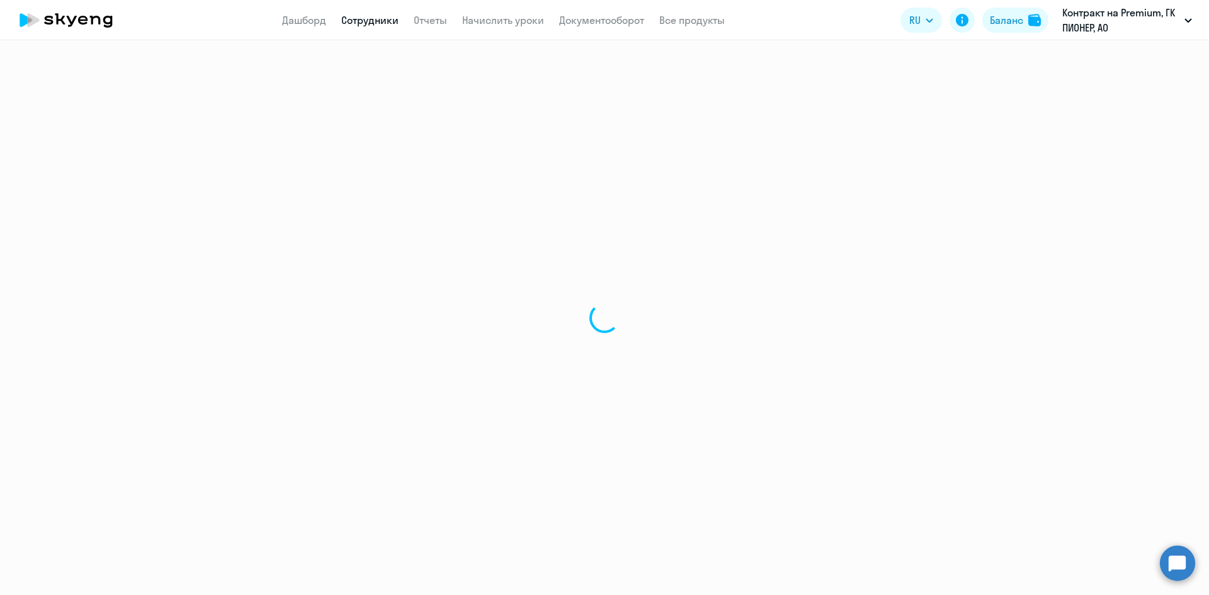
select select "30"
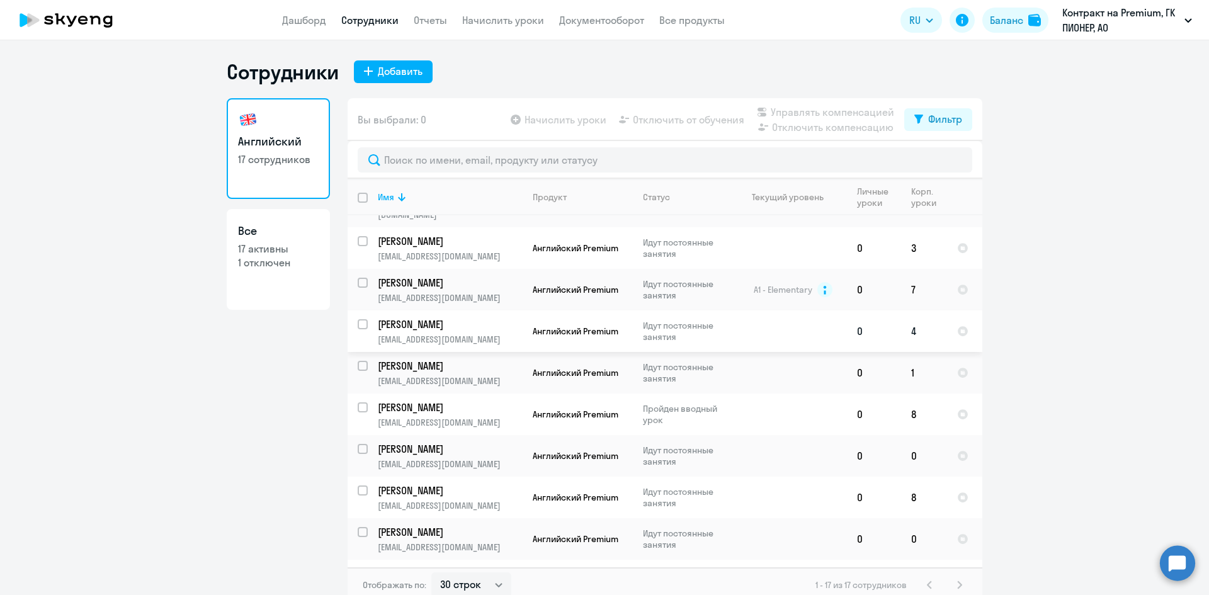
scroll to position [354, 0]
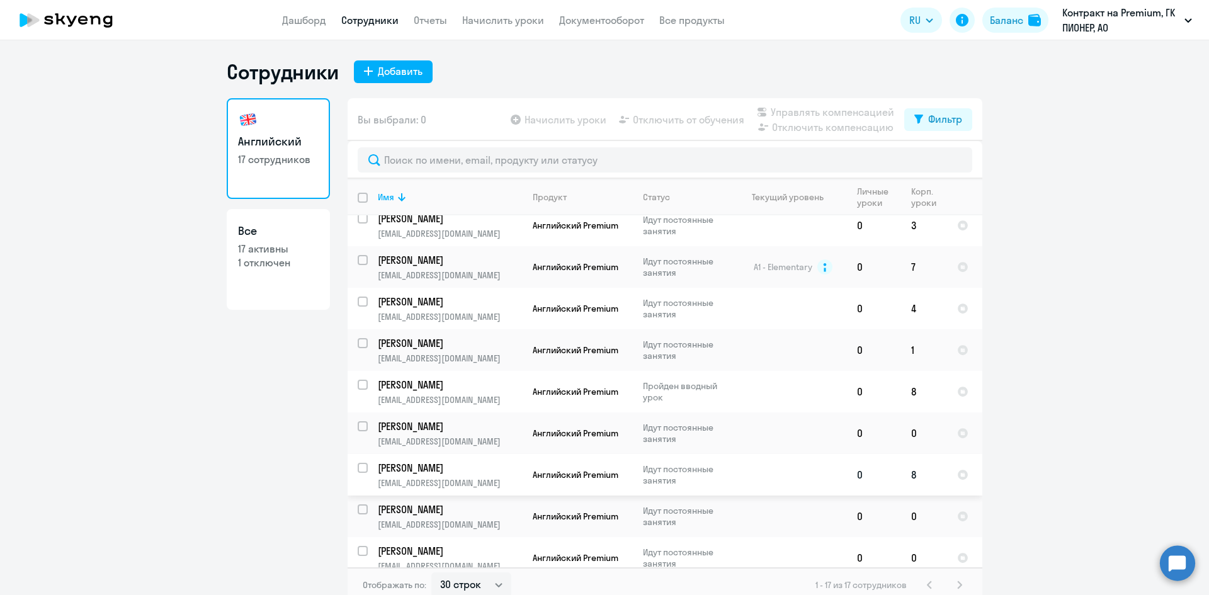
click at [435, 461] on p "Ермилов Александр Денисович" at bounding box center [449, 468] width 142 height 14
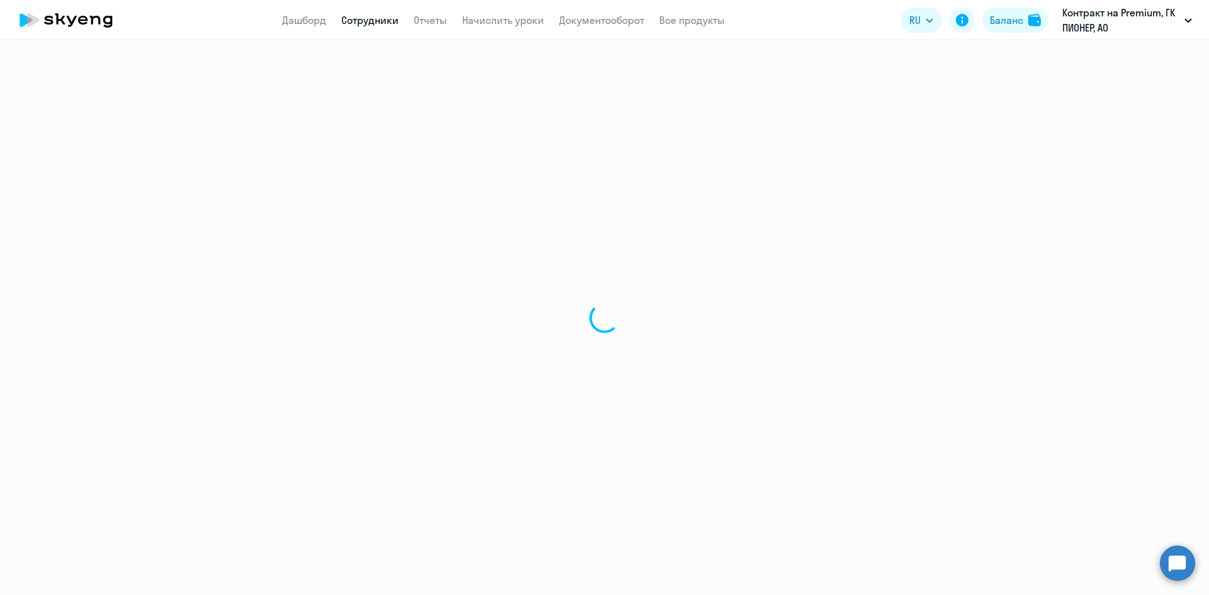
select select "english"
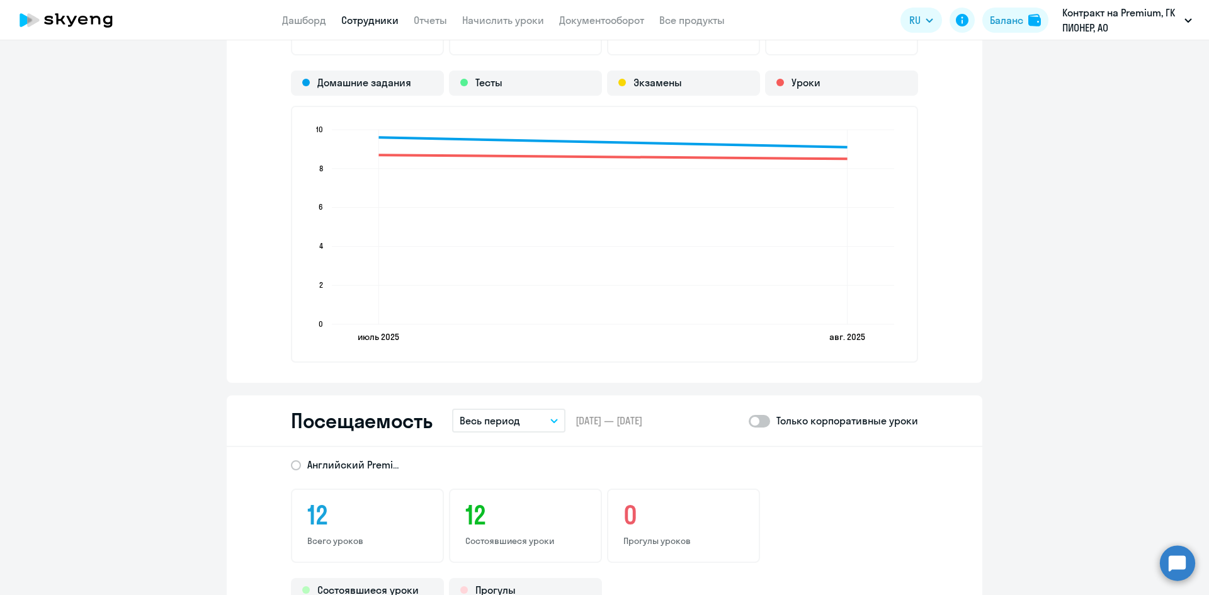
scroll to position [1322, 0]
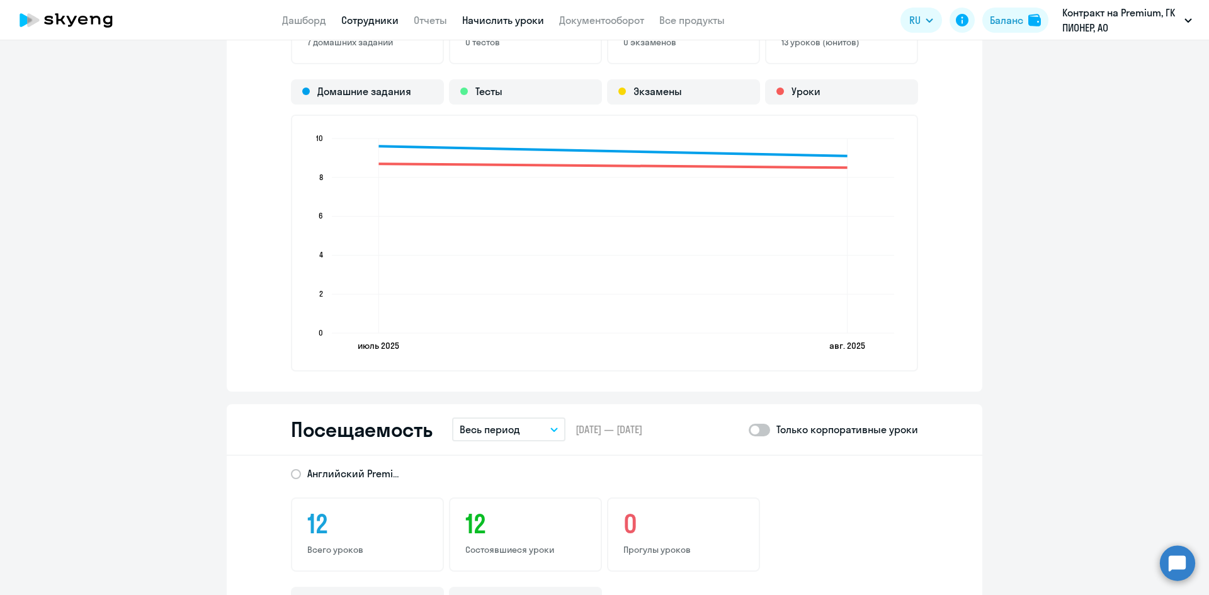
click at [522, 24] on link "Начислить уроки" at bounding box center [503, 20] width 82 height 13
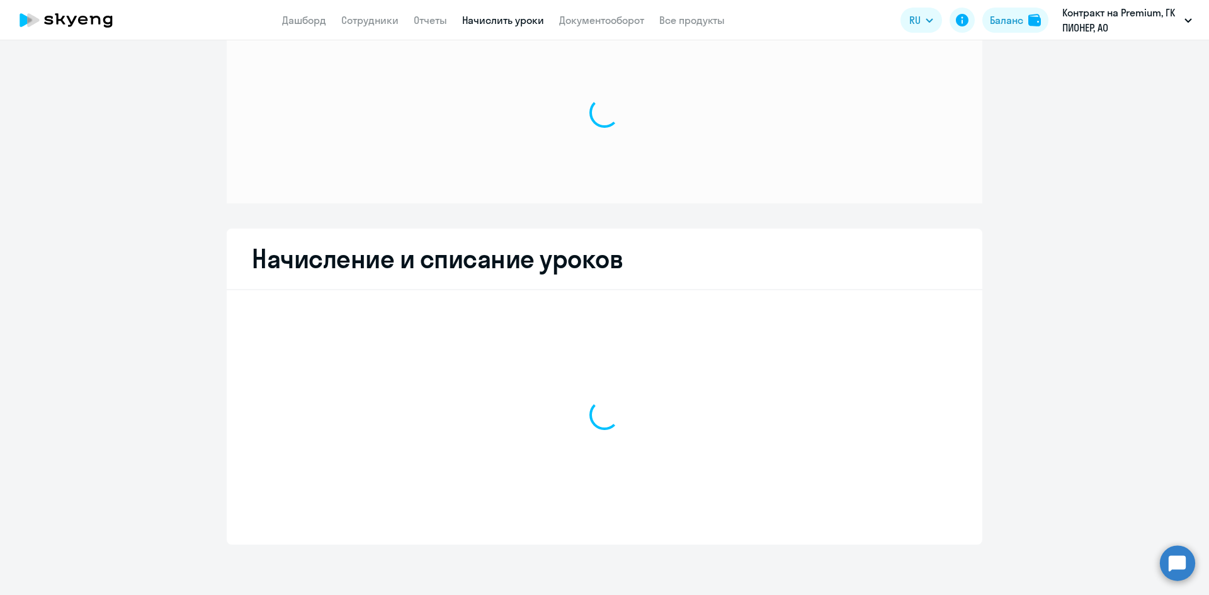
scroll to position [37, 0]
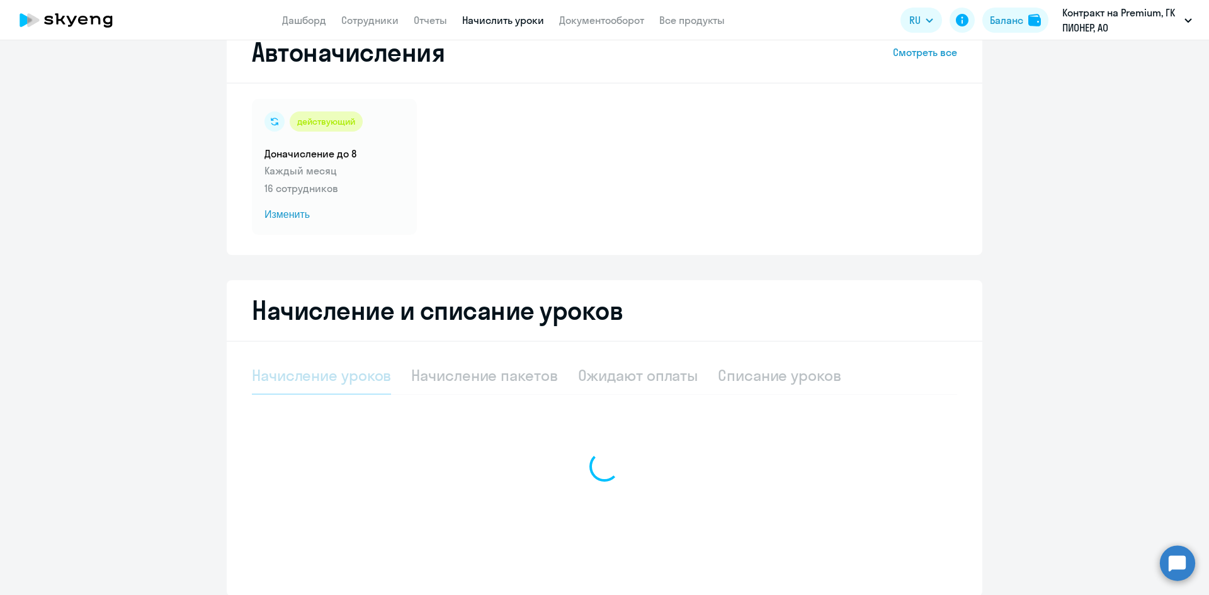
select select "10"
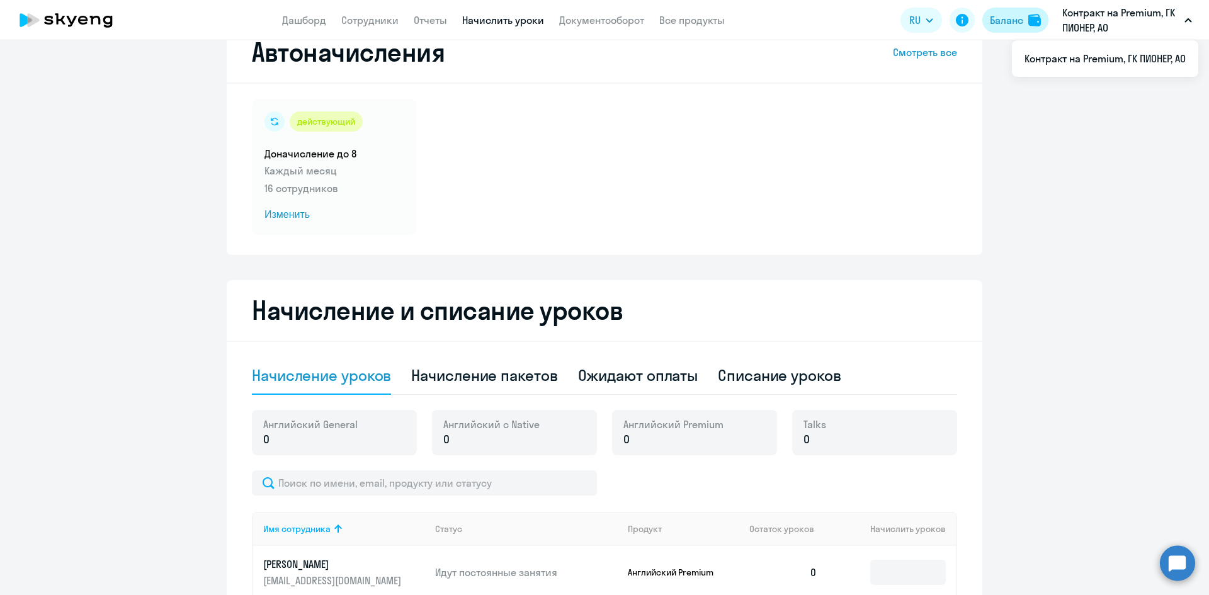
click at [1027, 11] on button "Баланс" at bounding box center [1015, 20] width 66 height 25
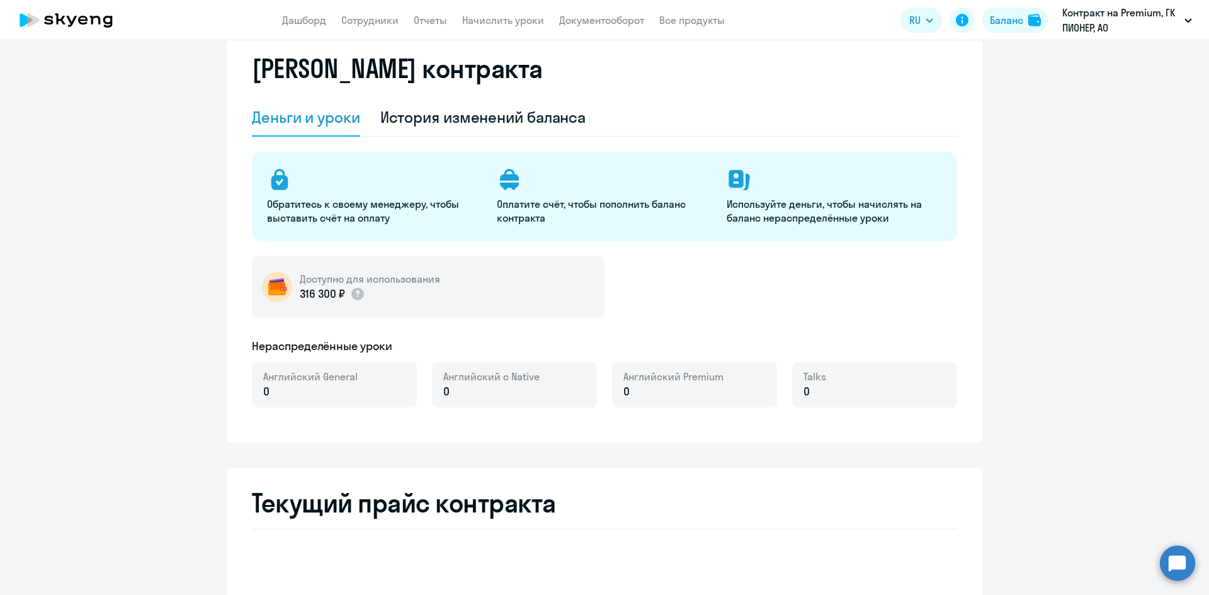
select select "english_adult_not_native_speaker"
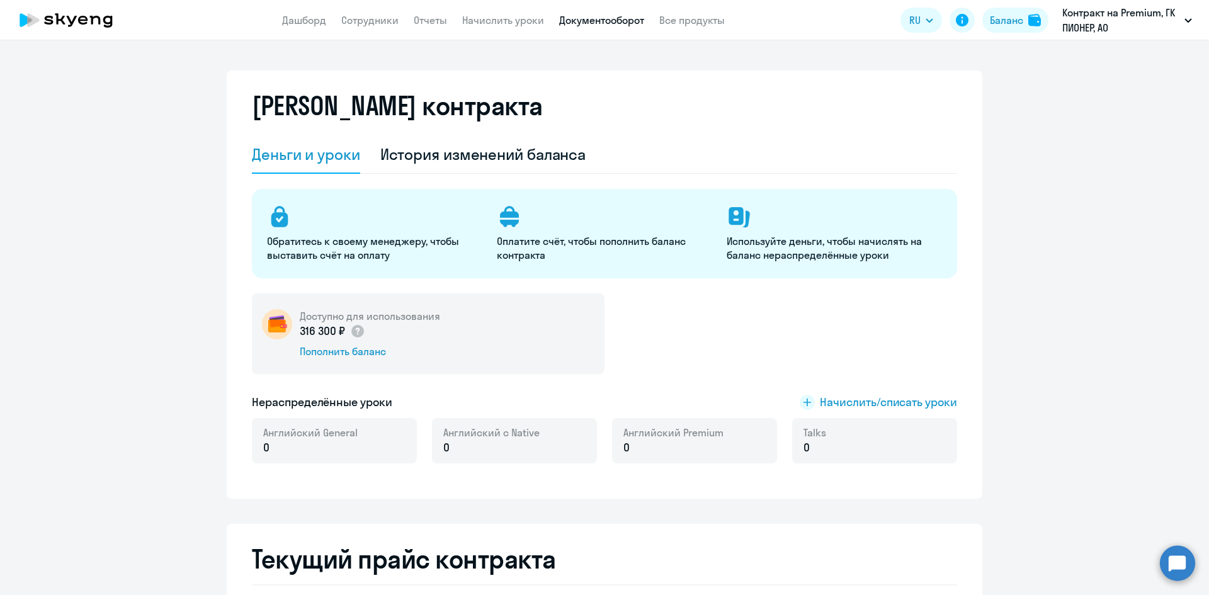
click at [600, 17] on link "Документооборот" at bounding box center [601, 20] width 85 height 13
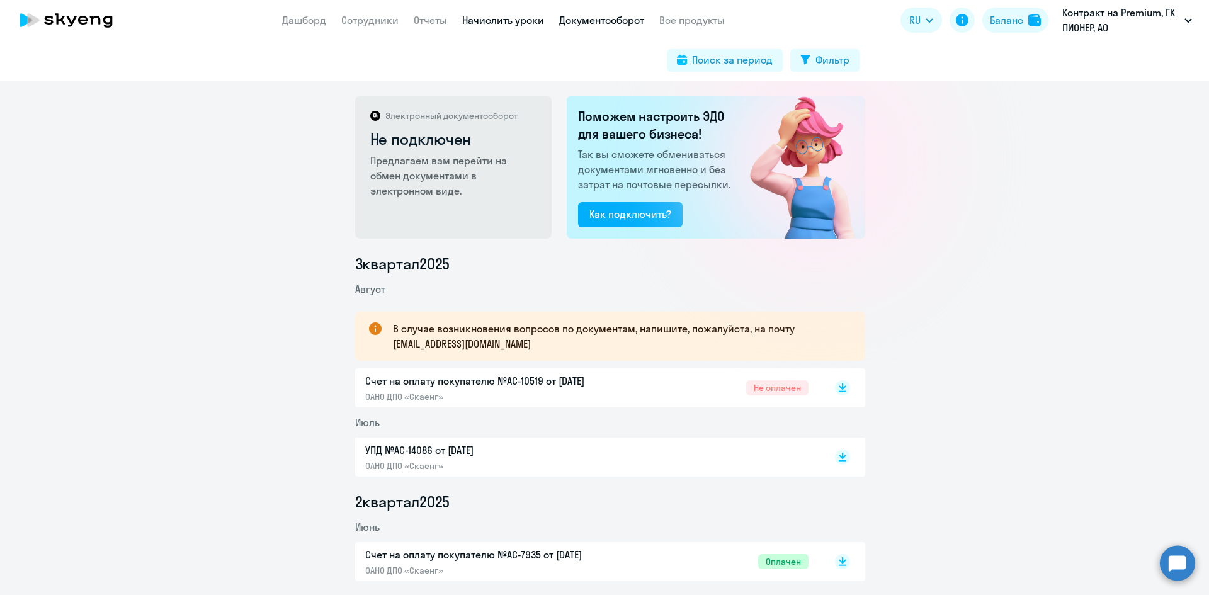
click at [475, 25] on link "Начислить уроки" at bounding box center [503, 20] width 82 height 13
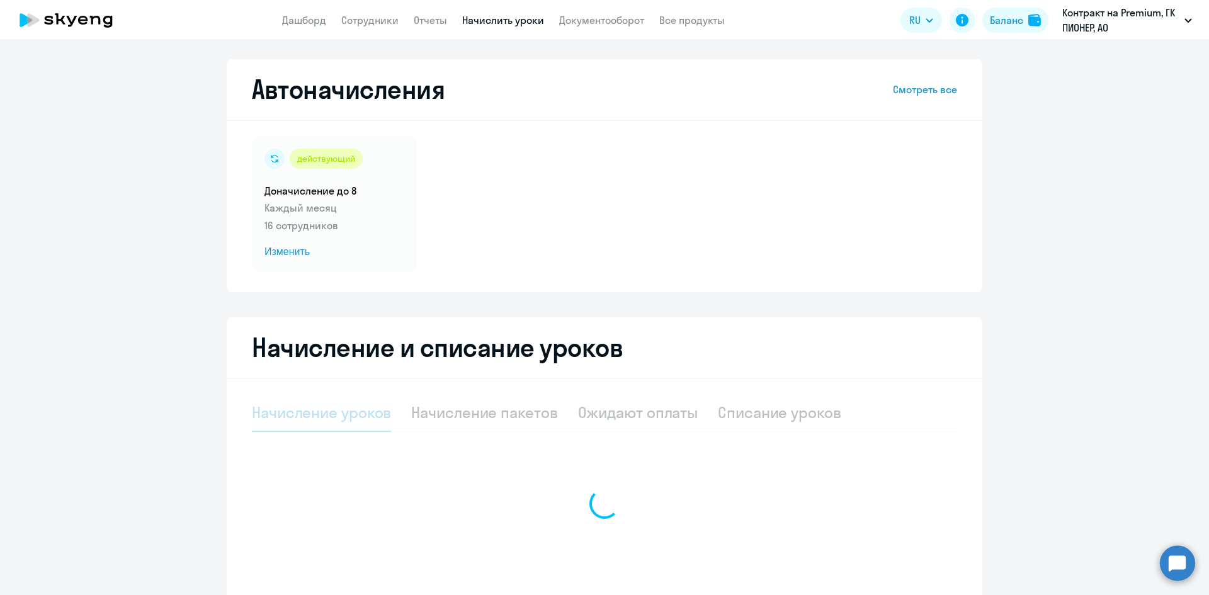
select select "10"
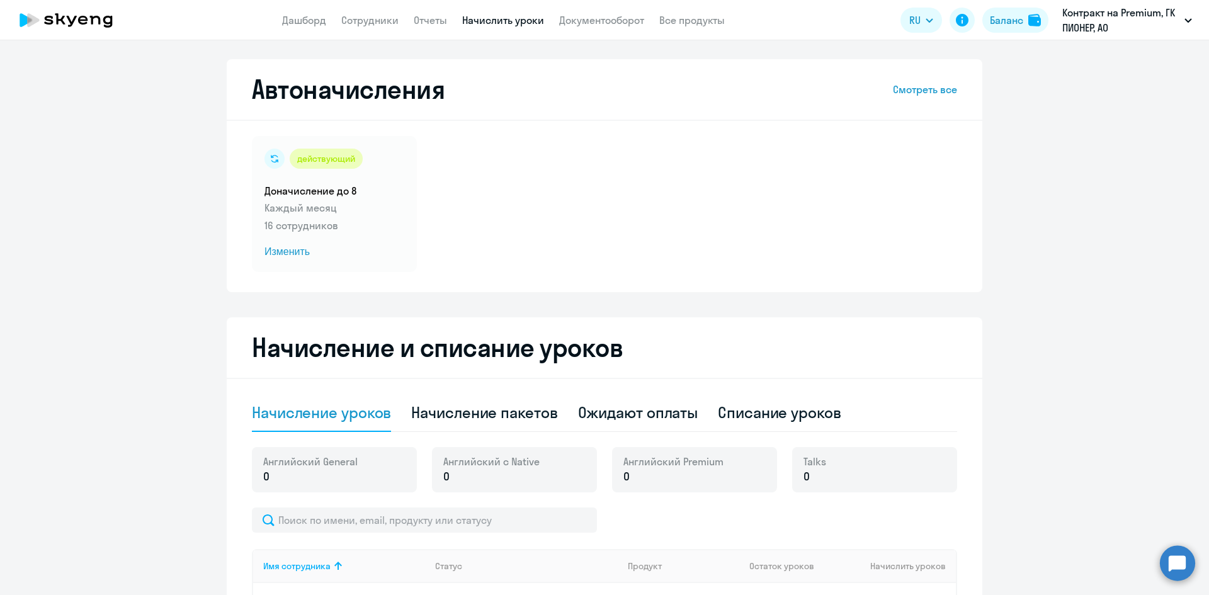
click at [405, 30] on app-header "Дашборд Сотрудники Отчеты Начислить уроки Документооборот Все продукты Дашборд …" at bounding box center [604, 20] width 1209 height 40
click at [423, 23] on link "Отчеты" at bounding box center [430, 20] width 33 height 13
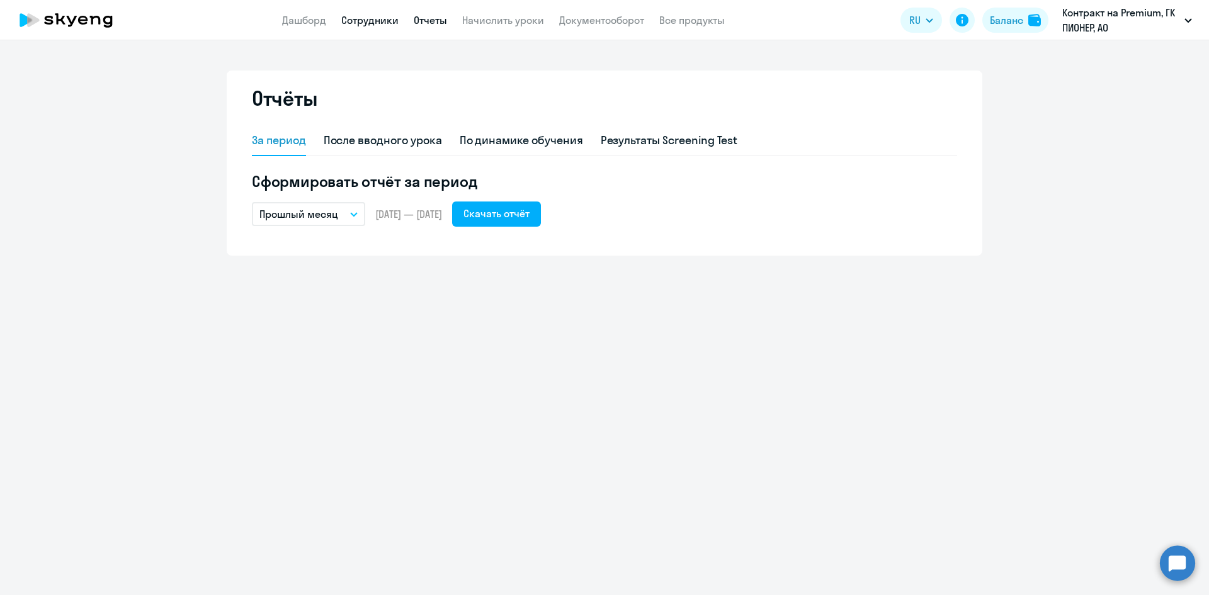
click at [375, 16] on link "Сотрудники" at bounding box center [369, 20] width 57 height 13
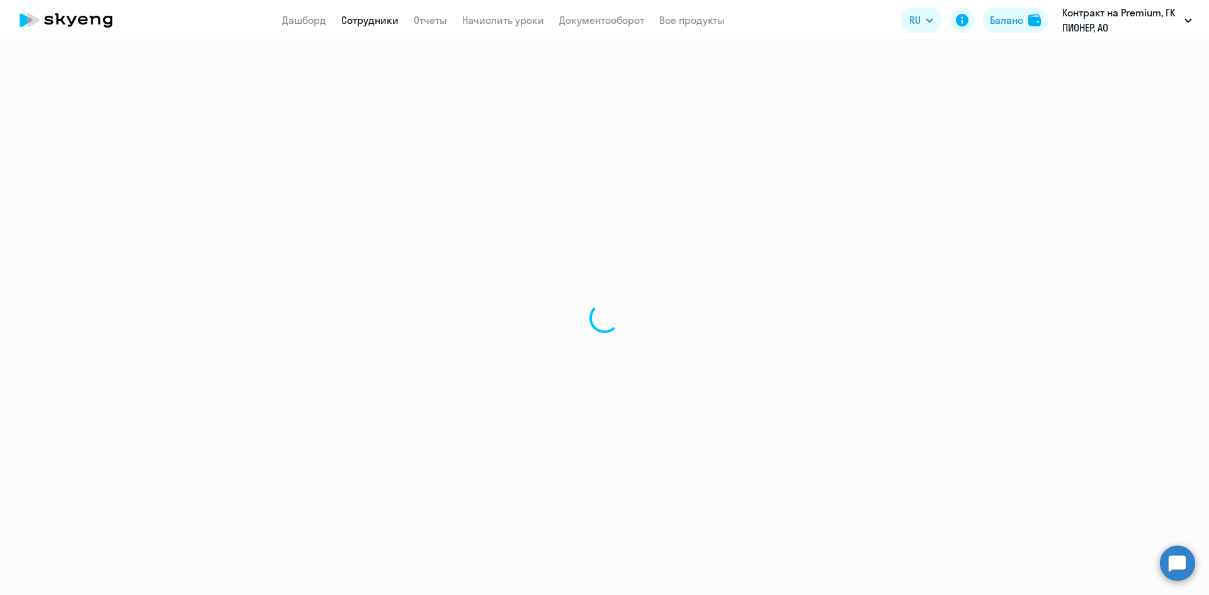
select select "30"
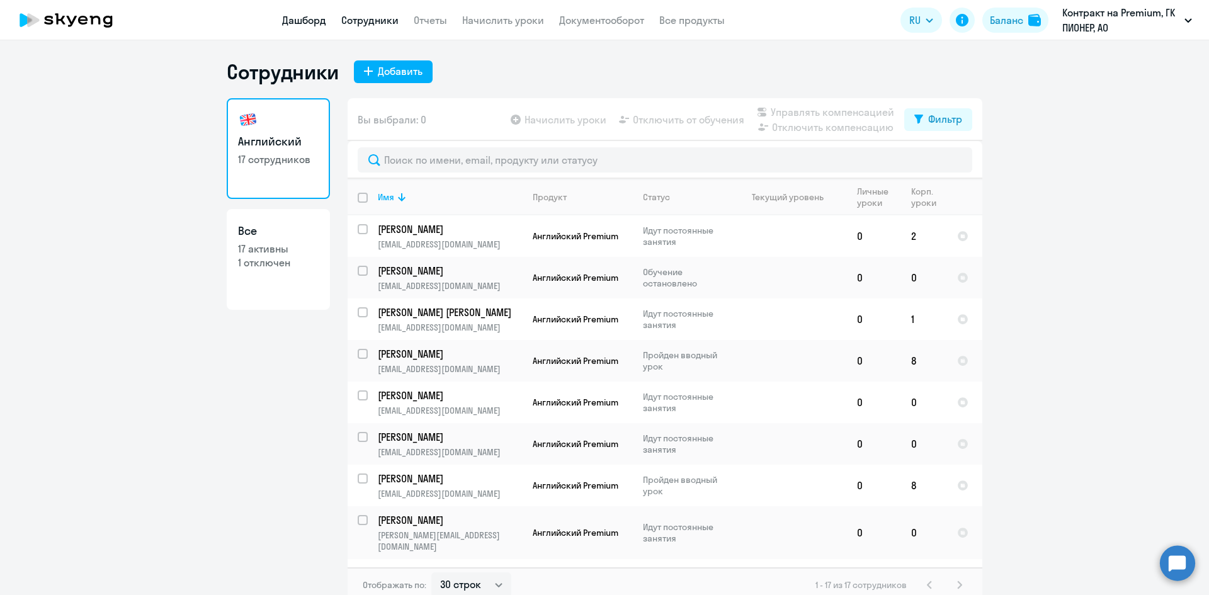
click at [301, 18] on link "Дашборд" at bounding box center [304, 20] width 44 height 13
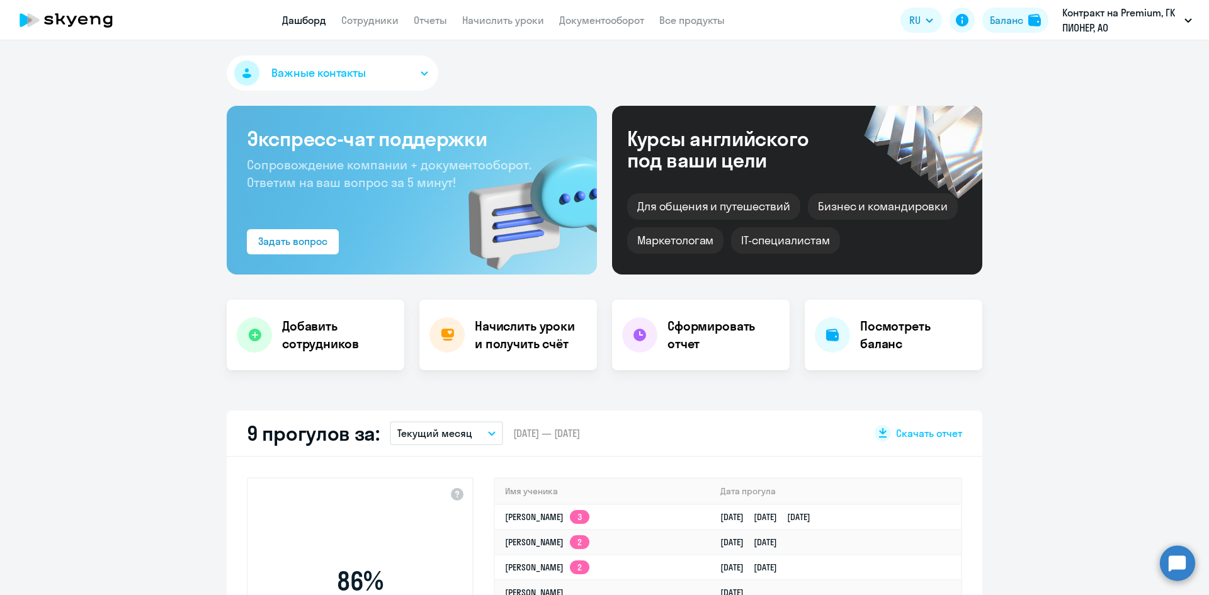
select select "30"
drag, startPoint x: 496, startPoint y: 342, endPoint x: 1079, endPoint y: 288, distance: 585.4
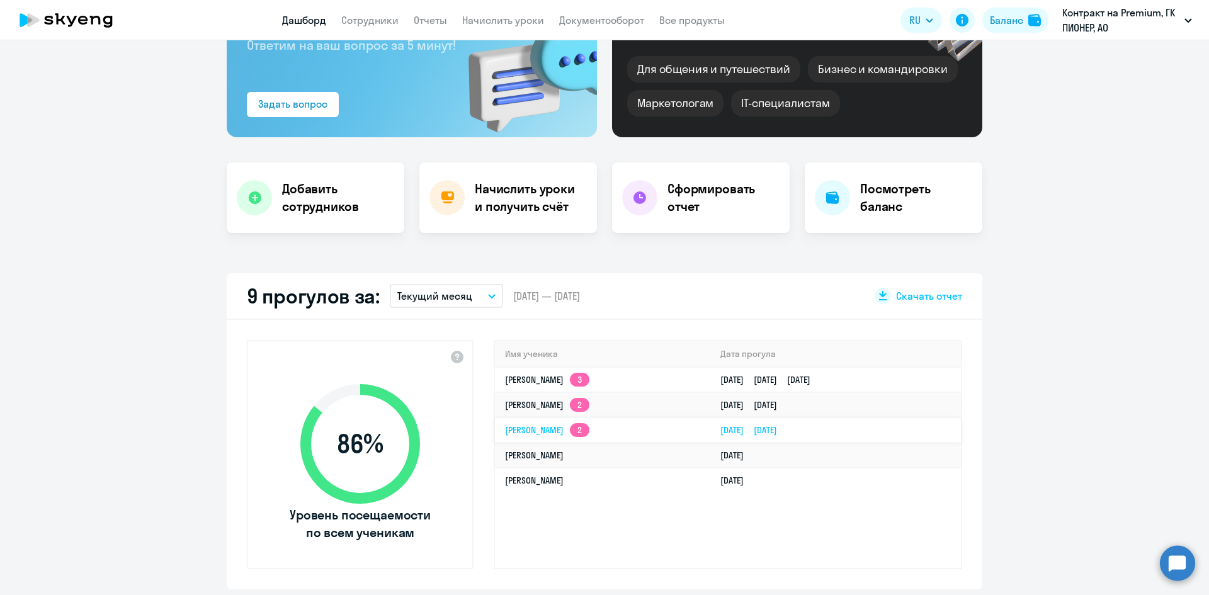
scroll to position [74, 0]
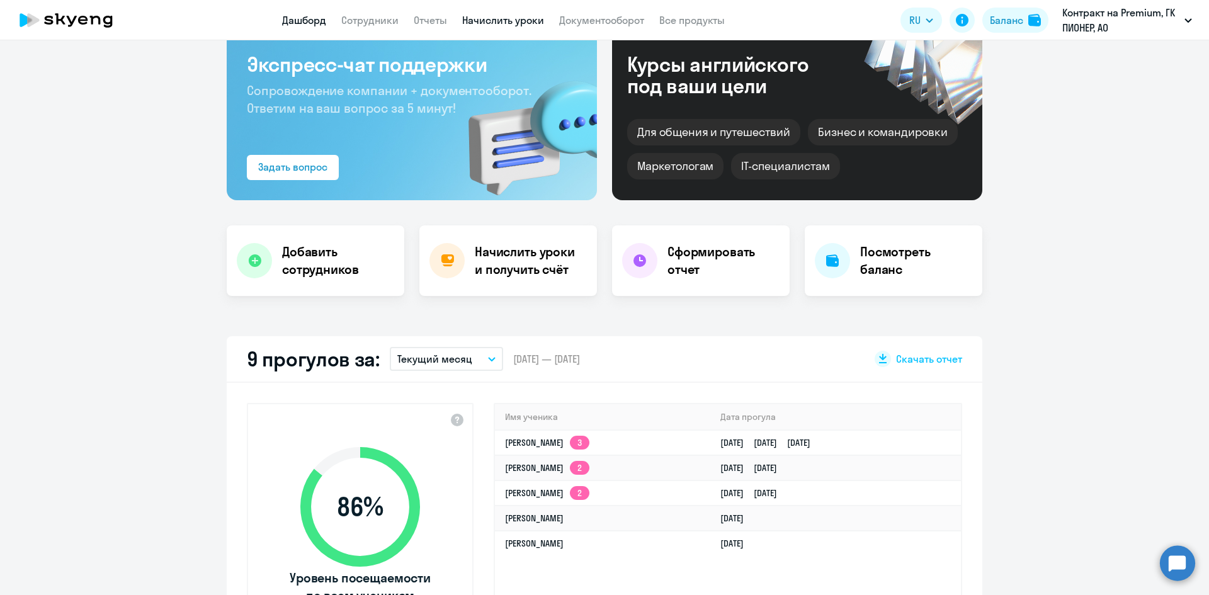
click at [502, 19] on link "Начислить уроки" at bounding box center [503, 20] width 82 height 13
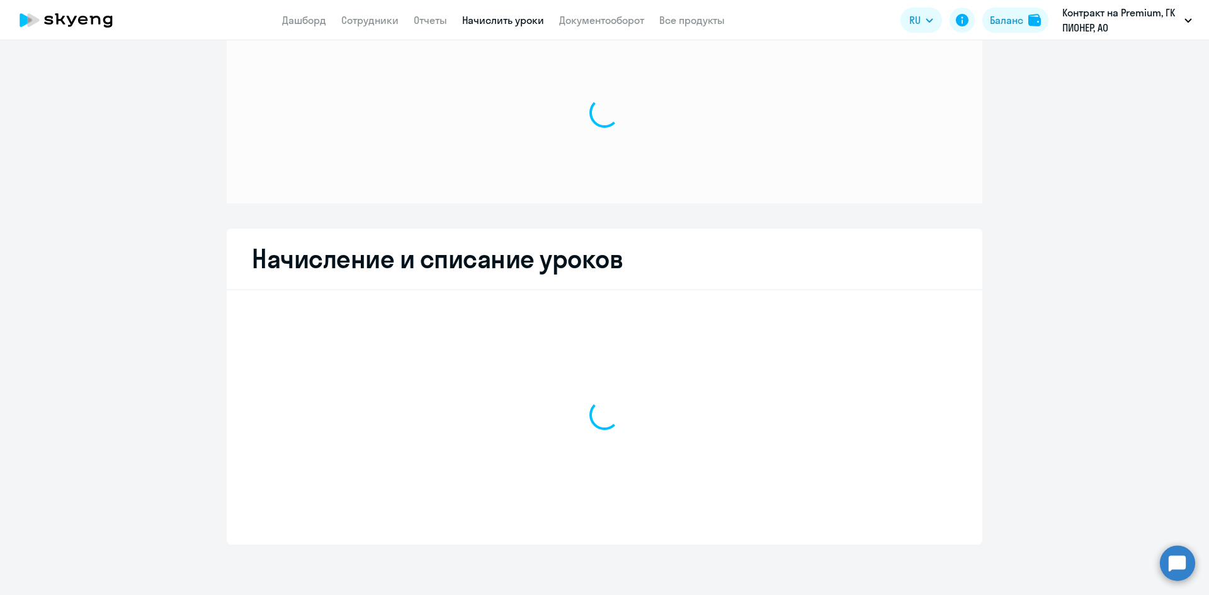
scroll to position [37, 0]
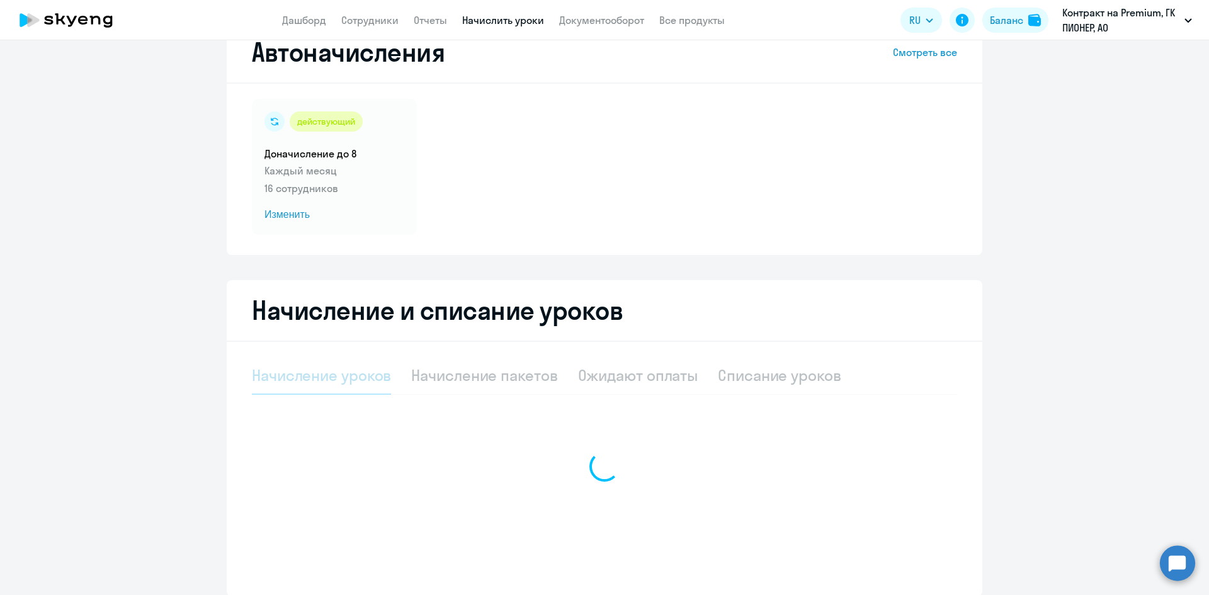
select select "10"
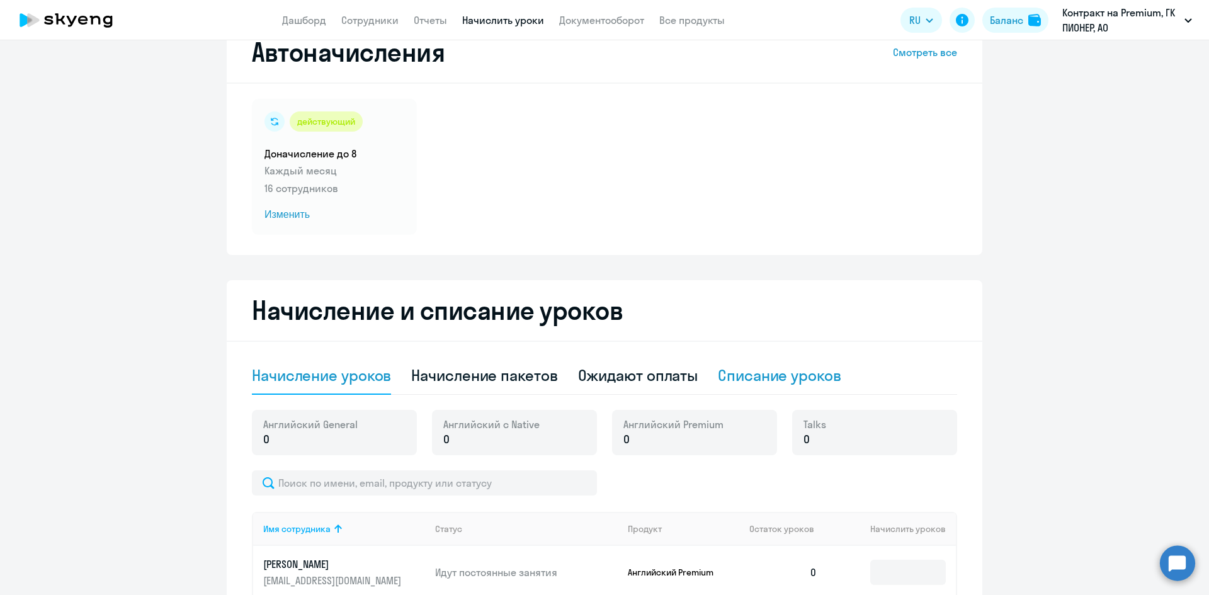
click at [767, 366] on div "Списание уроков" at bounding box center [779, 375] width 123 height 20
select select "10"
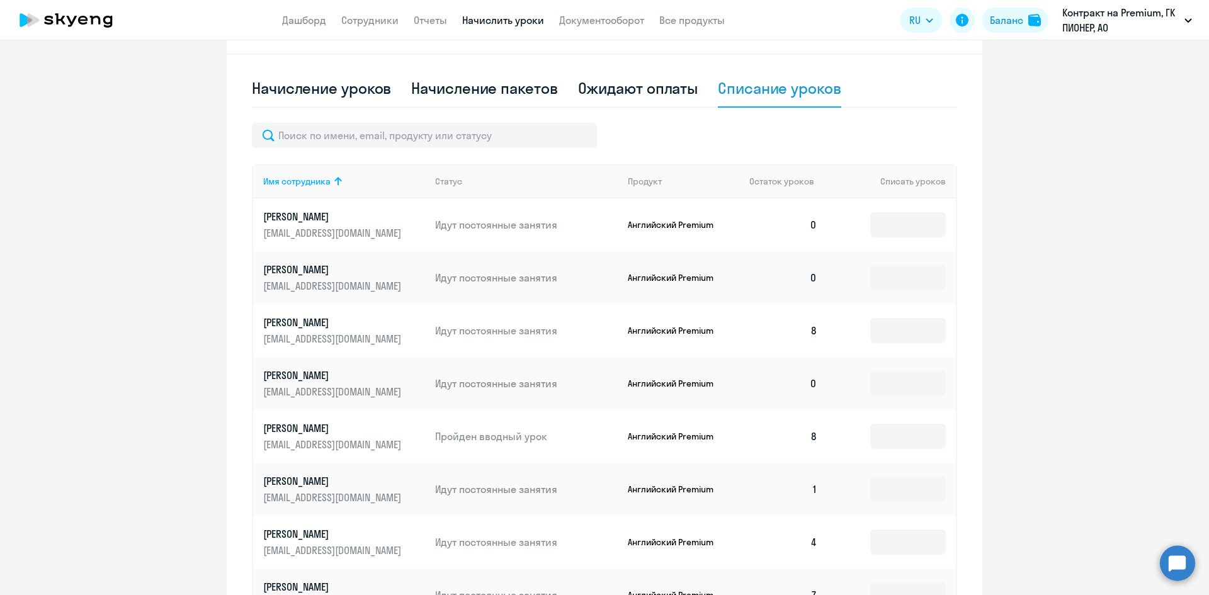
scroll to position [352, 0]
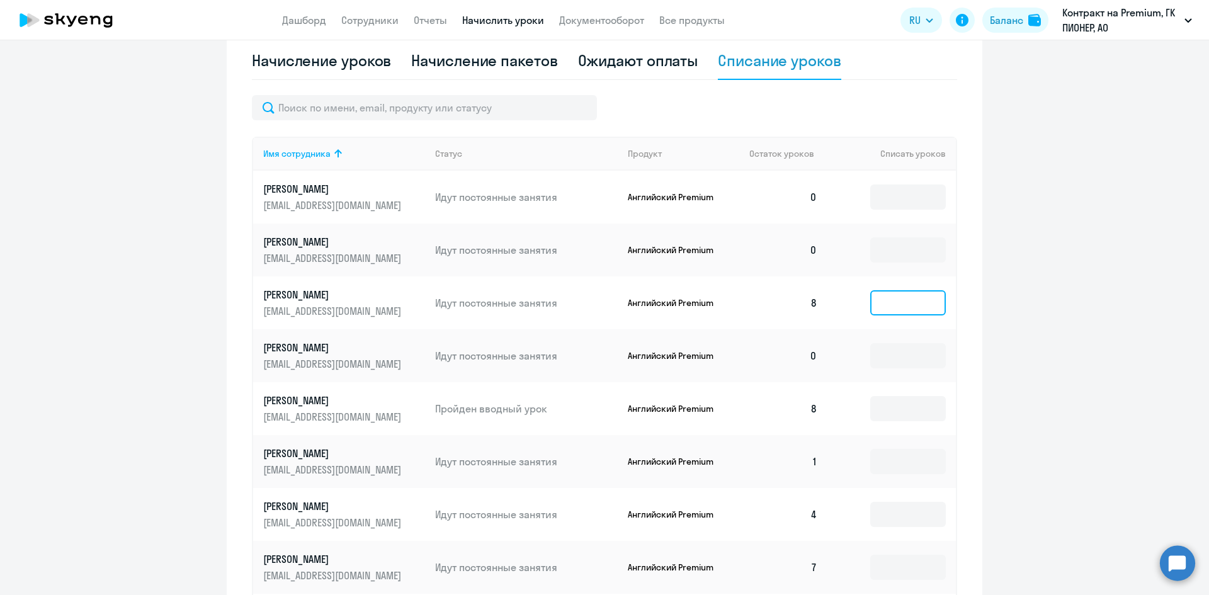
click at [884, 307] on input at bounding box center [908, 302] width 76 height 25
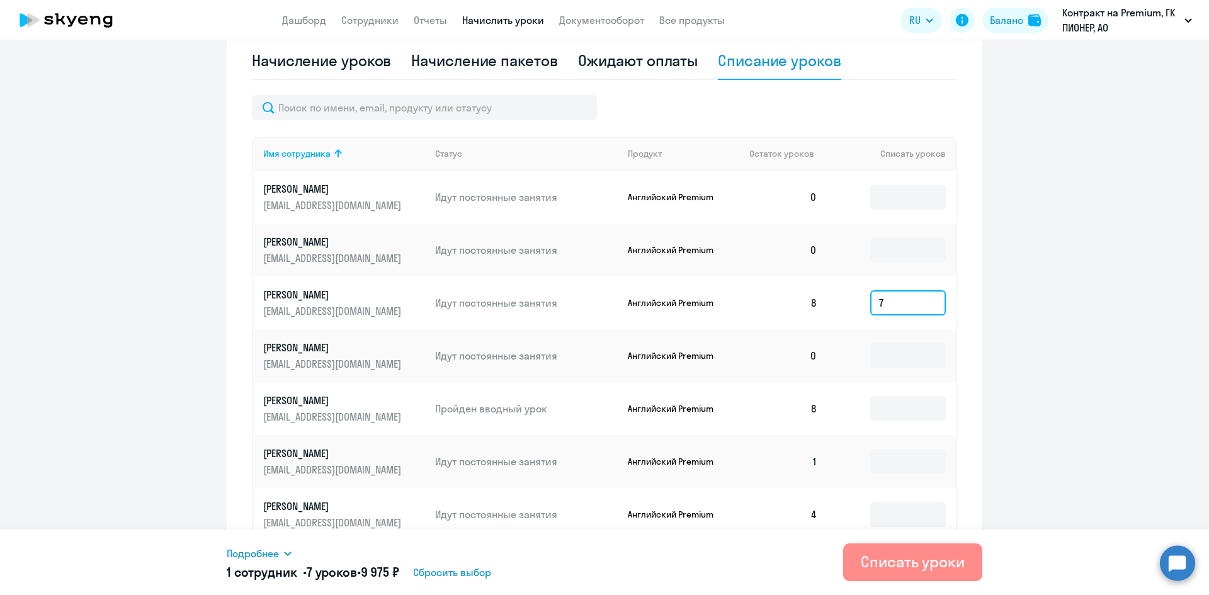
type input "7"
click at [917, 560] on div "Списать уроки" at bounding box center [913, 561] width 104 height 20
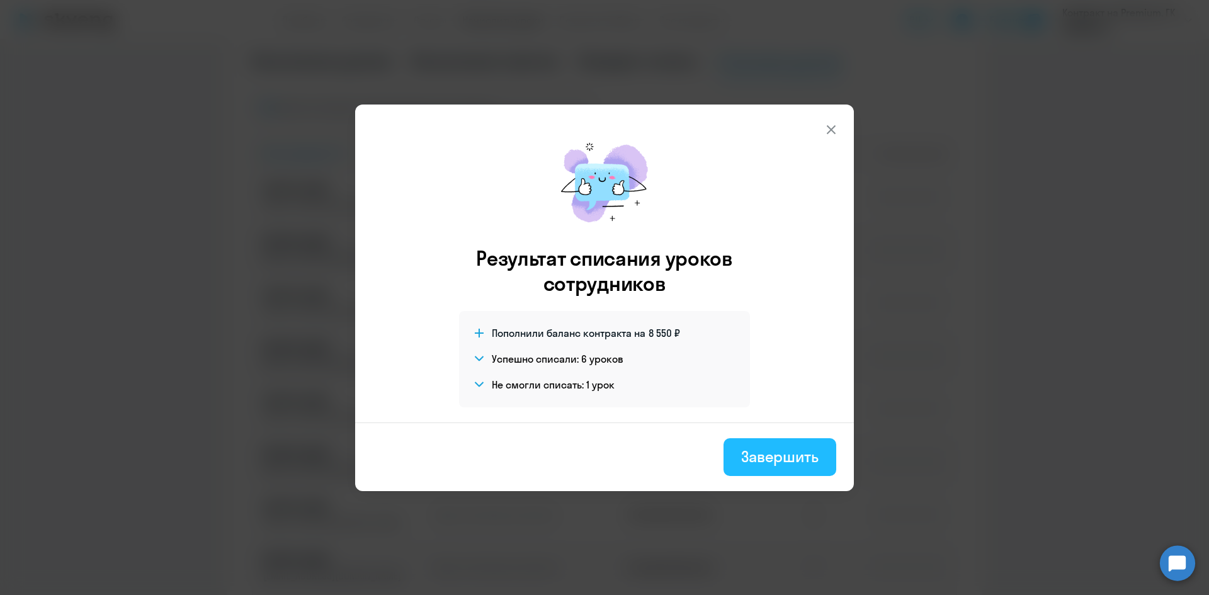
click at [778, 459] on div "Завершить" at bounding box center [779, 456] width 77 height 20
